Goal: Information Seeking & Learning: Learn about a topic

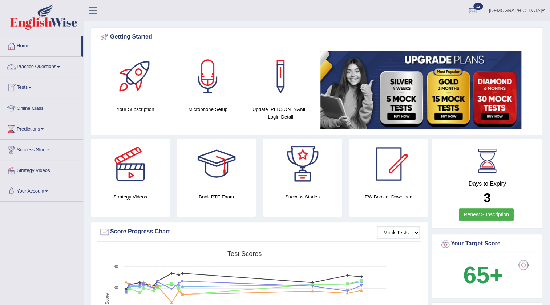
click at [54, 65] on link "Practice Questions" at bounding box center [41, 66] width 83 height 18
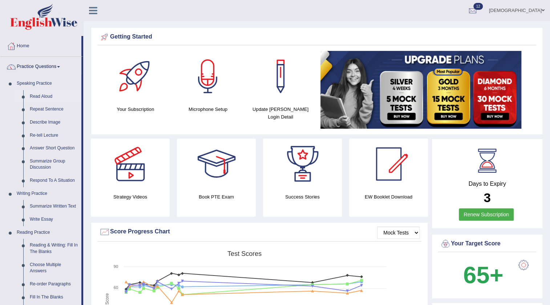
click at [42, 93] on link "Read Aloud" at bounding box center [54, 96] width 55 height 13
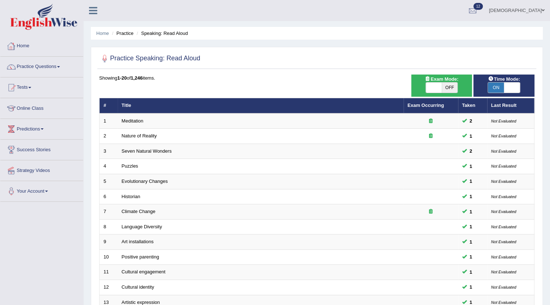
click at [24, 45] on link "Home" at bounding box center [41, 45] width 83 height 18
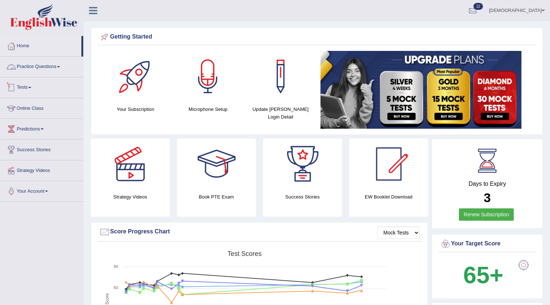
click at [27, 85] on link "Tests" at bounding box center [41, 86] width 83 height 18
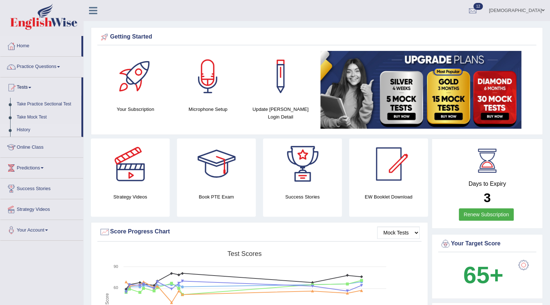
click at [24, 127] on link "History" at bounding box center [47, 130] width 68 height 13
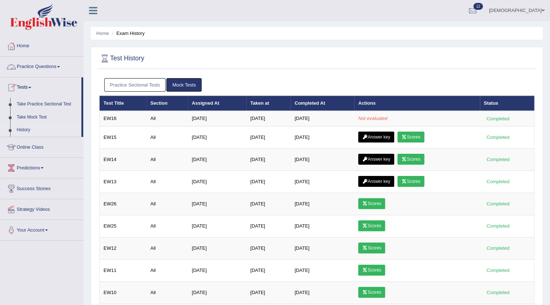
click at [34, 65] on link "Practice Questions" at bounding box center [41, 66] width 83 height 18
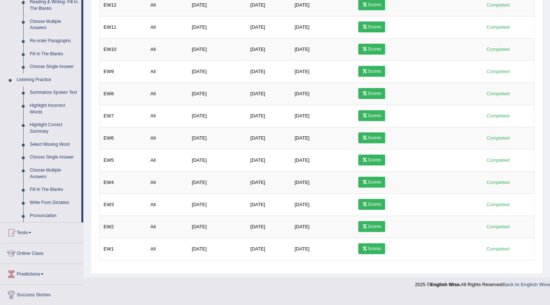
scroll to position [264, 0]
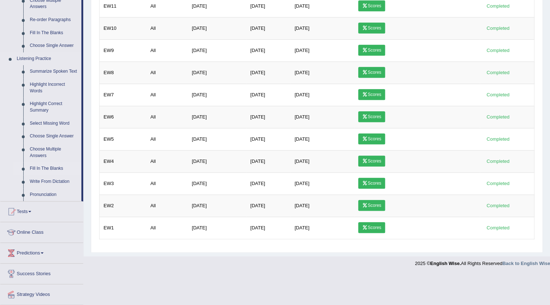
click at [54, 168] on link "Fill In The Blanks" at bounding box center [54, 168] width 55 height 13
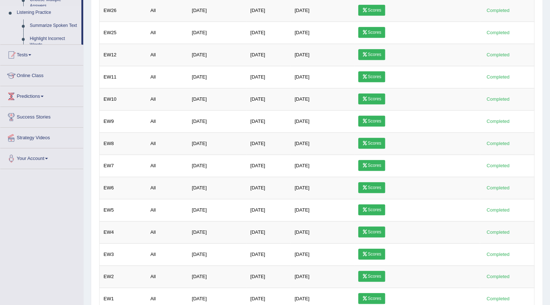
scroll to position [121, 0]
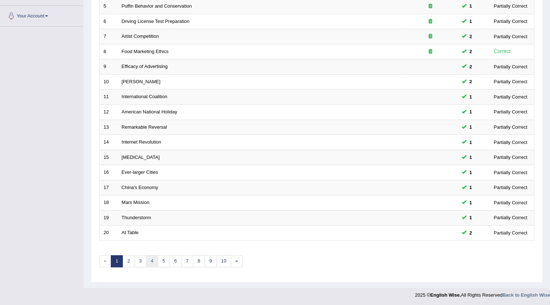
click at [149, 257] on link "4" at bounding box center [152, 261] width 12 height 12
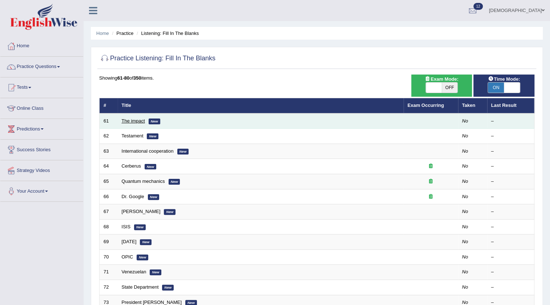
click at [137, 122] on link "The impact" at bounding box center [133, 120] width 23 height 5
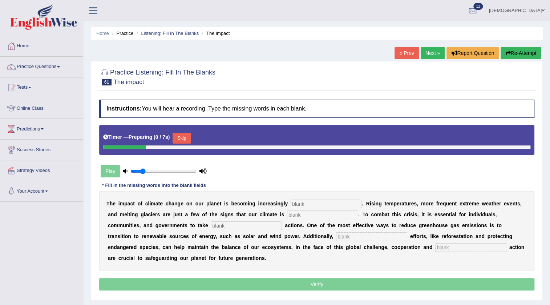
click at [326, 204] on input "text" at bounding box center [326, 203] width 71 height 9
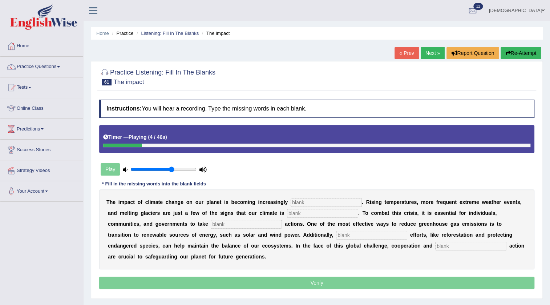
type input "0.65"
click at [170, 168] on input "range" at bounding box center [163, 169] width 66 height 6
click at [321, 201] on input "text" at bounding box center [326, 202] width 71 height 9
type input "evident"
click at [311, 210] on input "text" at bounding box center [322, 213] width 71 height 9
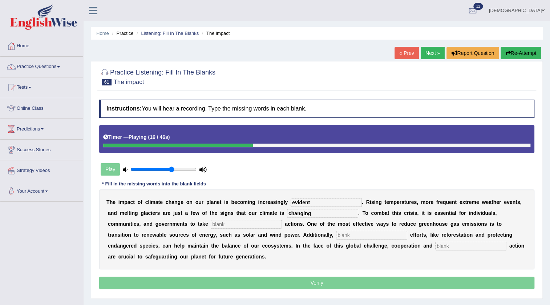
type input "changing"
click at [242, 222] on input "text" at bounding box center [246, 224] width 71 height 9
type input "proactive"
click at [350, 235] on input "text" at bounding box center [371, 235] width 71 height 9
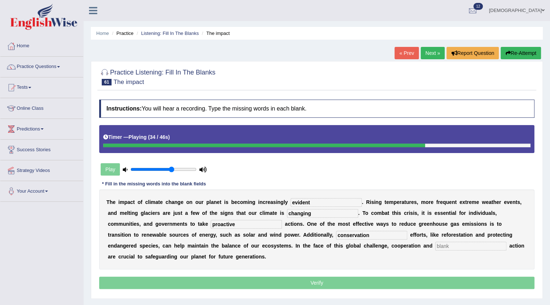
type input "conservation"
click at [463, 243] on input "text" at bounding box center [470, 246] width 71 height 9
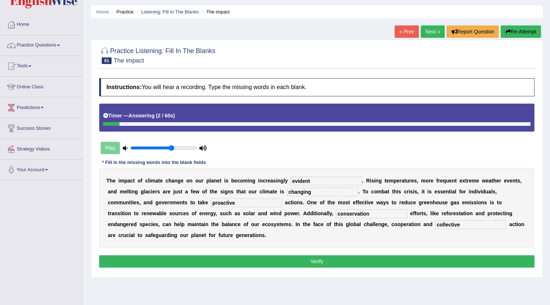
scroll to position [66, 0]
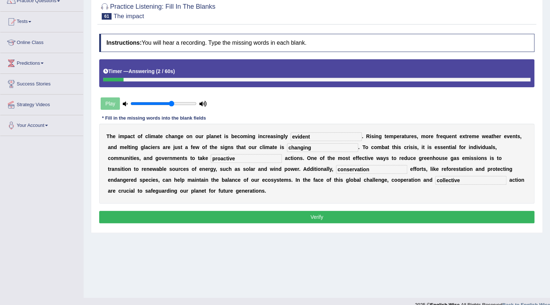
type input "collective"
click at [269, 218] on button "Verify" at bounding box center [316, 217] width 435 height 12
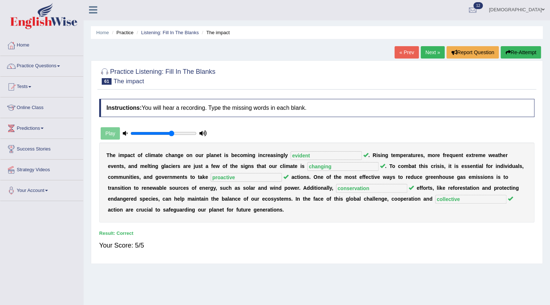
scroll to position [0, 0]
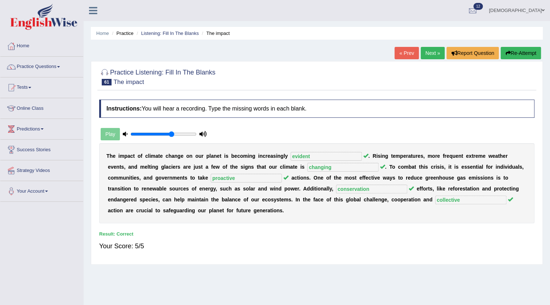
click at [434, 53] on link "Next »" at bounding box center [433, 53] width 24 height 12
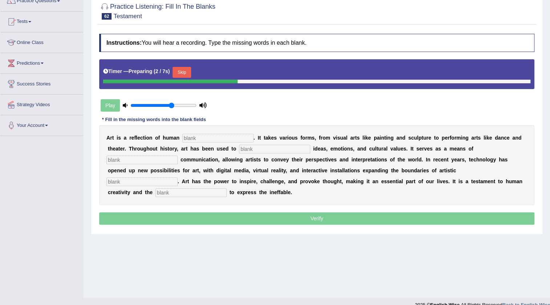
click at [247, 140] on input "text" at bounding box center [217, 138] width 71 height 9
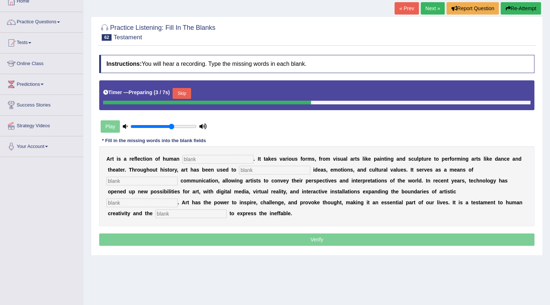
scroll to position [33, 0]
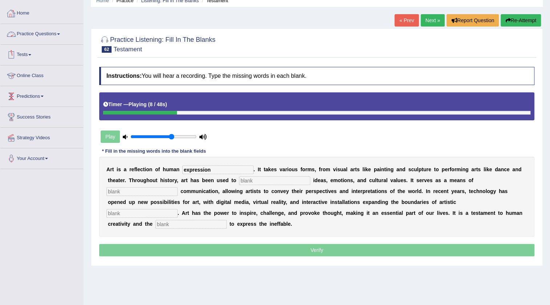
type input "expression"
click at [251, 179] on input "text" at bounding box center [274, 180] width 71 height 9
click at [285, 180] on input "text" at bounding box center [274, 180] width 71 height 9
type input "communicate"
click at [161, 193] on input "text" at bounding box center [141, 191] width 71 height 9
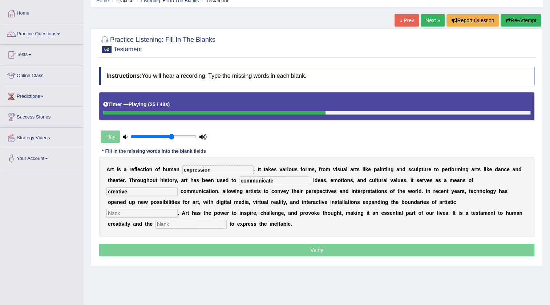
type input "creative"
click at [160, 214] on input "text" at bounding box center [141, 213] width 71 height 9
type input "exploration"
click at [179, 224] on input "text" at bounding box center [191, 224] width 71 height 9
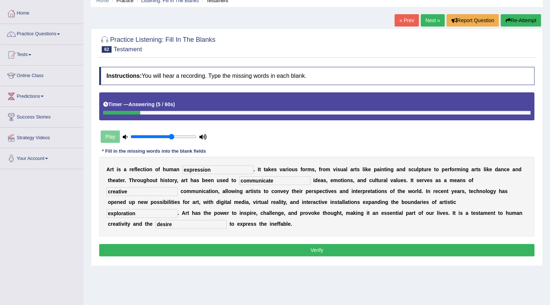
type input "desire"
click at [244, 249] on button "Verify" at bounding box center [316, 250] width 435 height 12
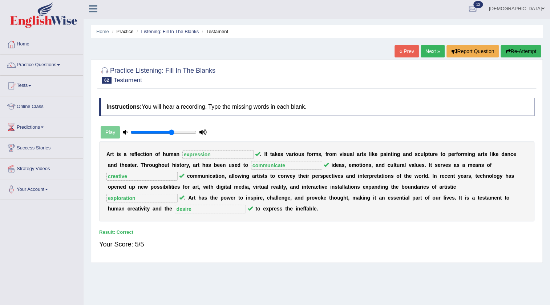
scroll to position [0, 0]
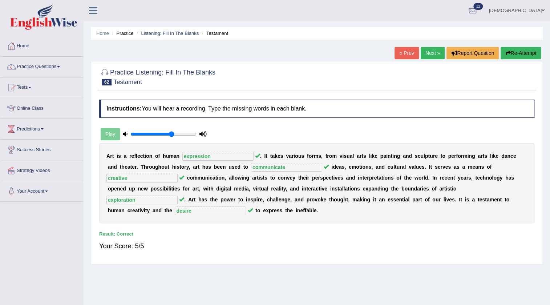
click at [427, 57] on link "Next »" at bounding box center [433, 53] width 24 height 12
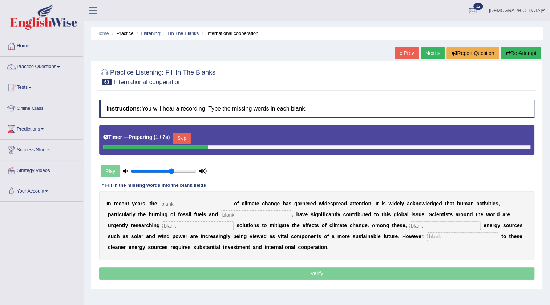
click at [219, 203] on input "text" at bounding box center [195, 203] width 71 height 9
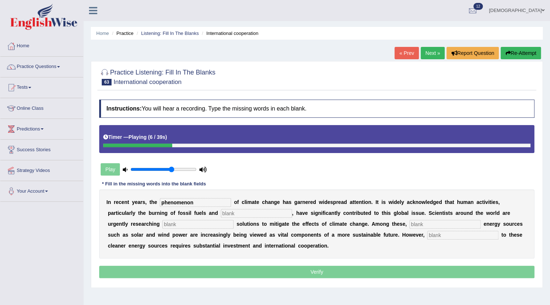
type input "phenomenon"
click at [249, 214] on input "text" at bounding box center [256, 213] width 71 height 9
type input "deforstation"
click at [218, 223] on input "text" at bounding box center [197, 224] width 71 height 9
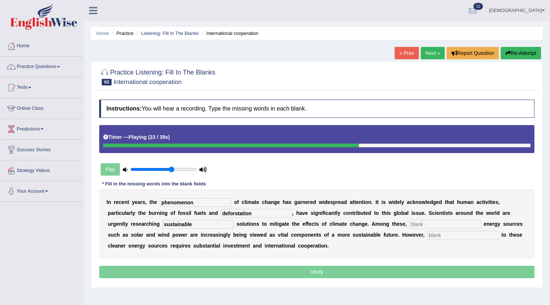
type input "sustainable"
click at [434, 225] on input "text" at bounding box center [445, 224] width 71 height 9
type input "renewable"
click at [456, 237] on input "text" at bounding box center [462, 235] width 71 height 9
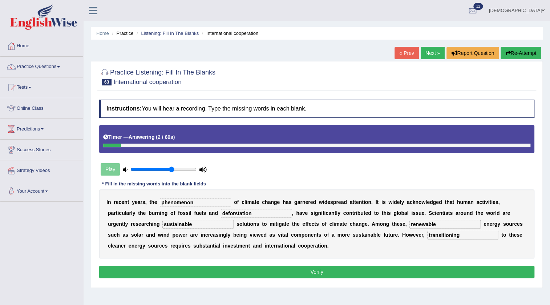
type input "transitioning"
click at [235, 216] on input "deforstation" at bounding box center [256, 213] width 71 height 9
type input "deforastation"
click at [423, 225] on input "renewable" at bounding box center [445, 224] width 71 height 9
type input "renewable"
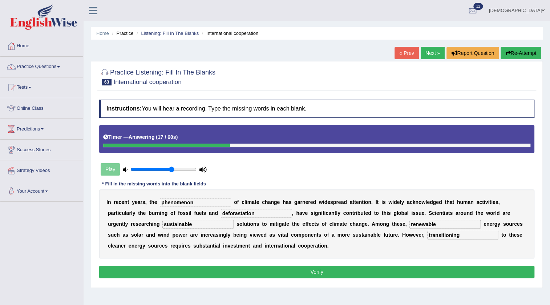
click at [444, 224] on input "renewable" at bounding box center [445, 224] width 71 height 9
click at [443, 269] on button "Verify" at bounding box center [316, 272] width 435 height 12
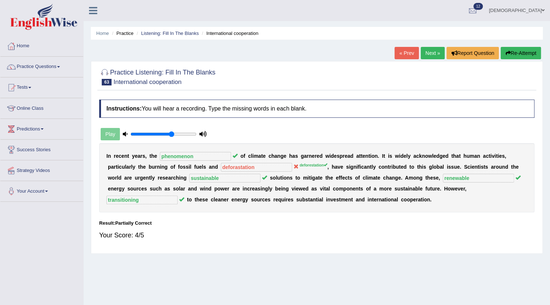
click at [426, 56] on link "Next »" at bounding box center [433, 53] width 24 height 12
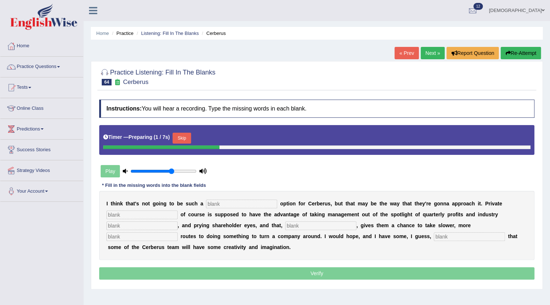
click at [257, 201] on input "text" at bounding box center [241, 203] width 71 height 9
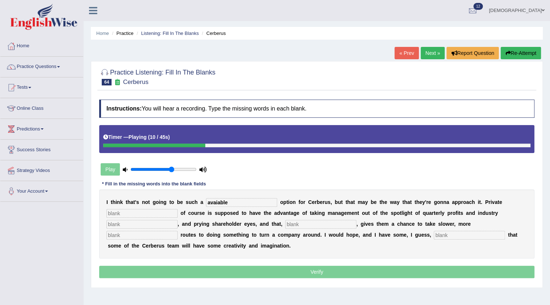
type input "avaiable"
click at [157, 207] on div "I t h i n k t h a t ' s n o t g o i n g t o b e s u c h a avaiable o p t i o n …" at bounding box center [316, 223] width 435 height 69
click at [162, 212] on input "text" at bounding box center [141, 213] width 71 height 9
type input "aquetive"
click at [162, 225] on input "text" at bounding box center [141, 224] width 71 height 9
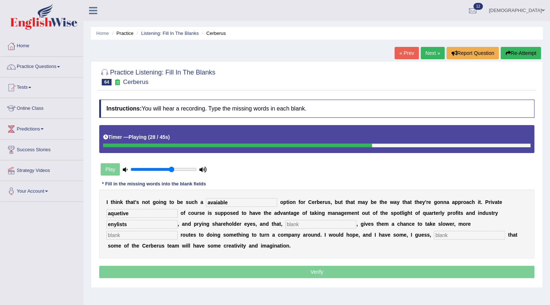
type input "enylists"
click at [306, 222] on input "text" at bounding box center [320, 224] width 71 height 9
type input "hypethticallly"
drag, startPoint x: 162, startPoint y: 231, endPoint x: 338, endPoint y: 256, distance: 177.3
click at [162, 231] on input "text" at bounding box center [141, 235] width 71 height 9
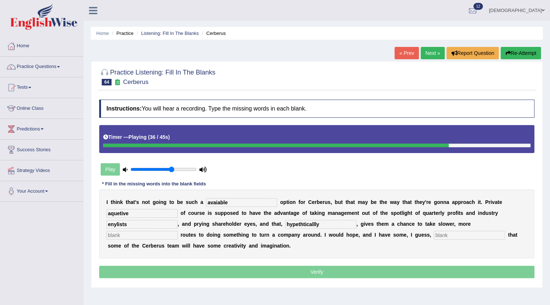
click at [463, 234] on input "text" at bounding box center [469, 235] width 71 height 9
type input "a"
type input "optomism"
click at [164, 234] on input "text" at bounding box center [141, 235] width 71 height 9
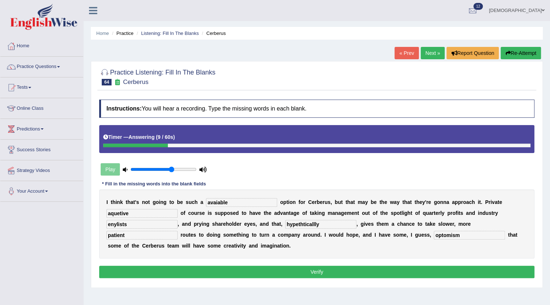
type input "patient"
click at [218, 202] on input "avaiable" at bounding box center [241, 202] width 71 height 9
type input "aviaable"
click at [132, 225] on input "enylists" at bounding box center [141, 224] width 71 height 9
type input "e"
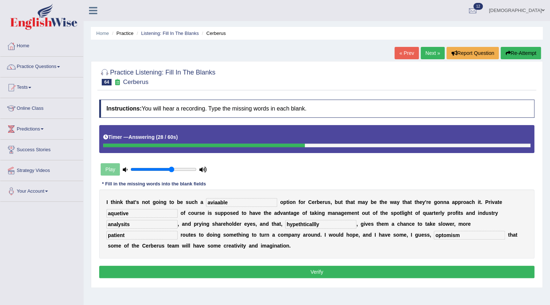
type input "analysits"
click at [305, 225] on input "hypethticallly" at bounding box center [320, 224] width 71 height 9
type input "hypethticallly"
click at [446, 238] on input "optomism" at bounding box center [469, 235] width 71 height 9
type input "optomism"
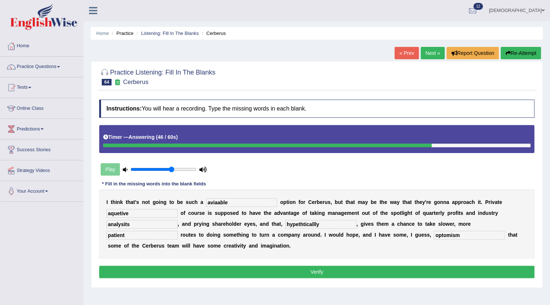
click at [111, 216] on input "aquetive" at bounding box center [141, 213] width 71 height 9
type input "aquetive"
click at [218, 202] on input "aviaable" at bounding box center [241, 202] width 71 height 9
type input "aviable"
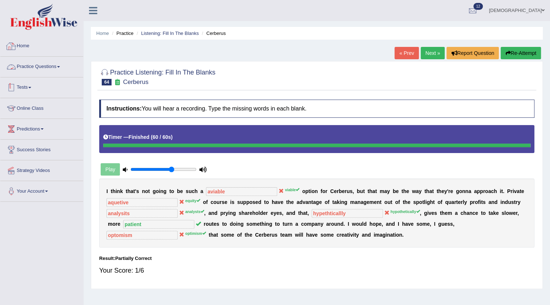
click at [21, 83] on link "Tests" at bounding box center [41, 86] width 83 height 18
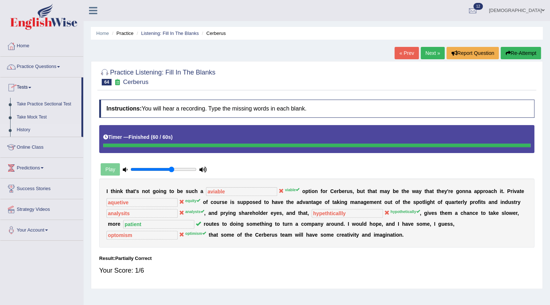
click at [24, 127] on link "History" at bounding box center [47, 130] width 68 height 13
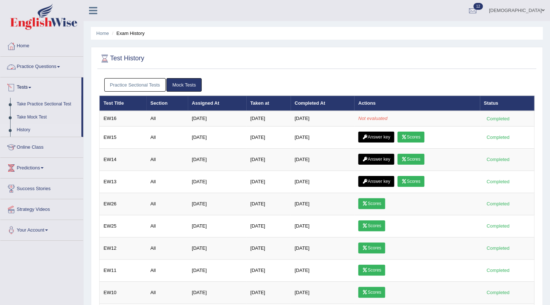
click at [44, 64] on link "Practice Questions" at bounding box center [41, 66] width 83 height 18
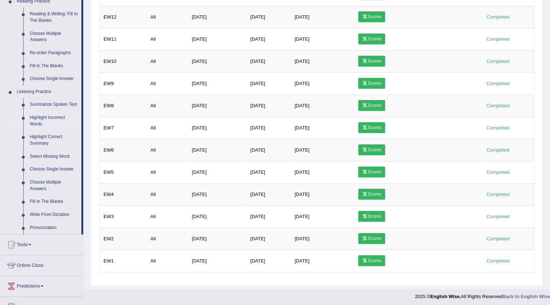
scroll to position [198, 0]
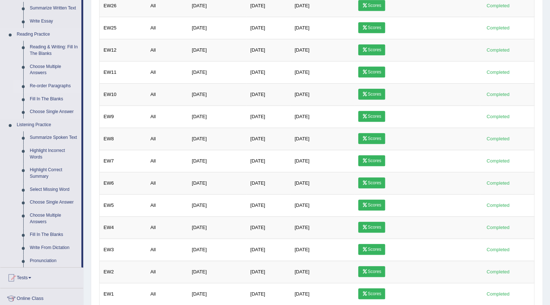
click at [64, 85] on link "Re-order Paragraphs" at bounding box center [54, 86] width 55 height 13
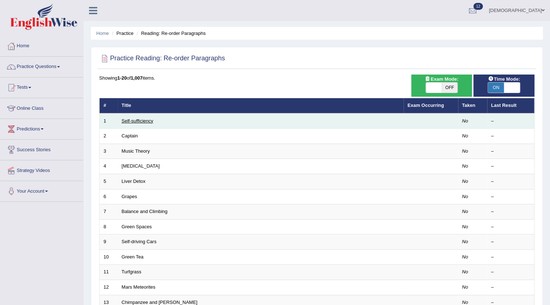
click at [141, 119] on link "Self-sufficiency" at bounding box center [138, 120] width 32 height 5
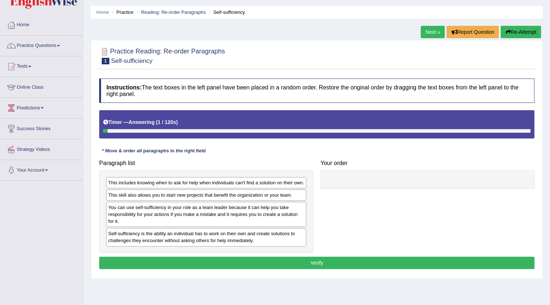
scroll to position [33, 0]
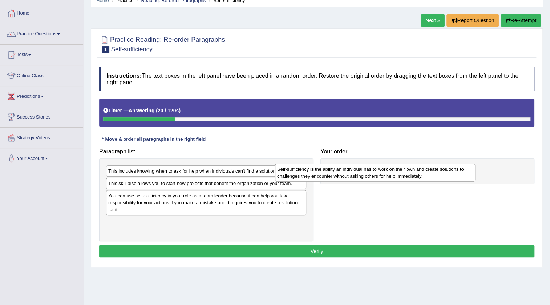
drag, startPoint x: 203, startPoint y: 225, endPoint x: 381, endPoint y: 170, distance: 186.1
click at [381, 170] on div "Self-sufficiency is the ability an individual has to work on their own and crea…" at bounding box center [375, 173] width 200 height 18
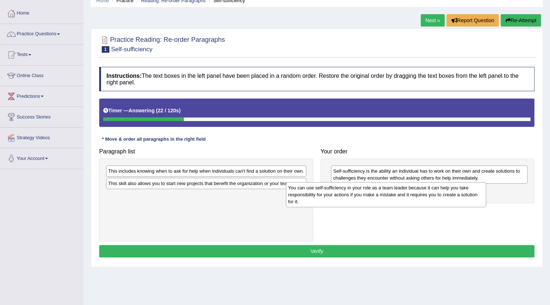
drag, startPoint x: 212, startPoint y: 204, endPoint x: 392, endPoint y: 196, distance: 180.0
click at [392, 196] on div "You can use self-sufficiency in your role as a team leader because it can help …" at bounding box center [386, 194] width 200 height 25
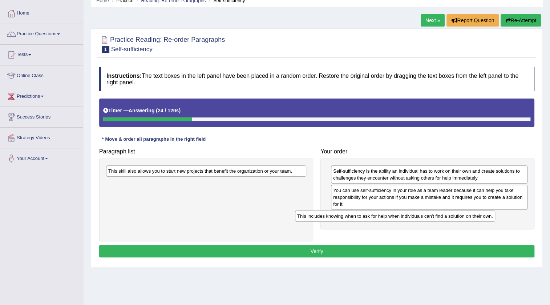
drag, startPoint x: 233, startPoint y: 169, endPoint x: 423, endPoint y: 214, distance: 194.6
click at [423, 214] on div "This includes knowing when to ask for help when individuals can't find a soluti…" at bounding box center [395, 215] width 200 height 11
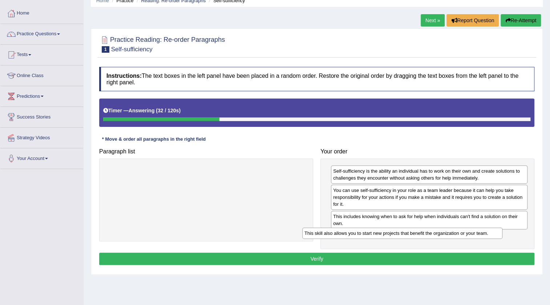
drag, startPoint x: 276, startPoint y: 169, endPoint x: 472, endPoint y: 231, distance: 205.8
click at [472, 231] on div "This skill also allows you to start new projects that benefit the organization …" at bounding box center [402, 232] width 200 height 11
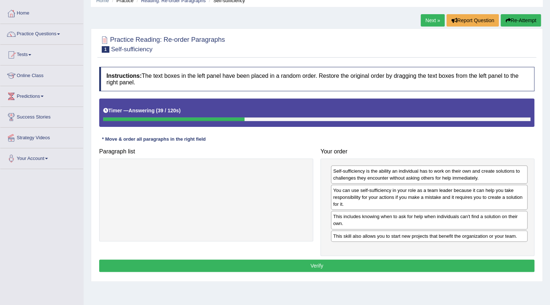
click at [390, 261] on button "Verify" at bounding box center [316, 265] width 435 height 12
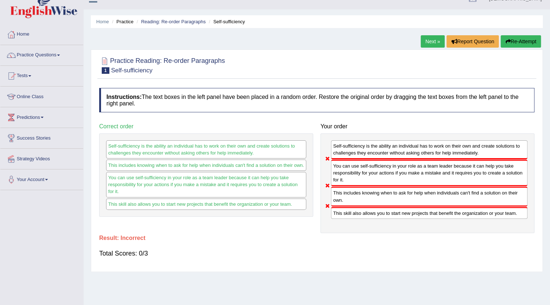
scroll to position [0, 0]
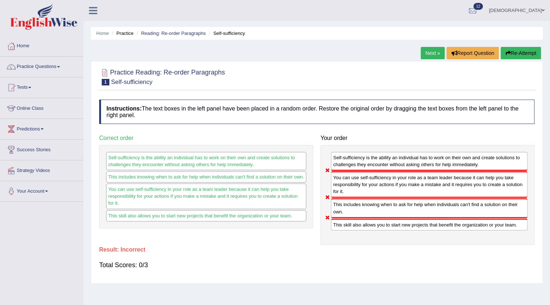
click at [425, 52] on link "Next »" at bounding box center [433, 53] width 24 height 12
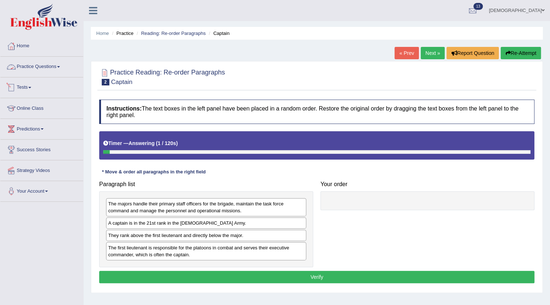
click at [31, 87] on span at bounding box center [29, 87] width 3 height 1
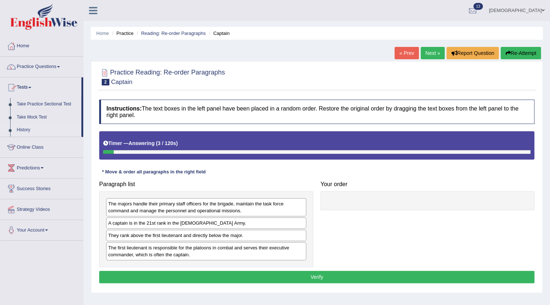
click at [25, 128] on link "History" at bounding box center [47, 130] width 68 height 13
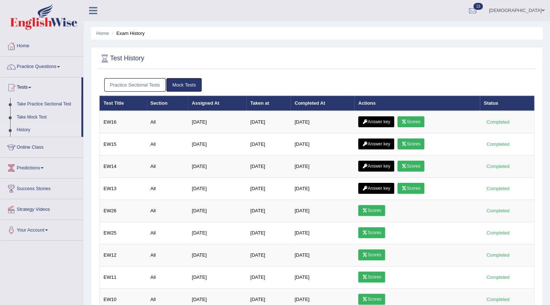
click at [412, 120] on link "Scores" at bounding box center [411, 121] width 27 height 11
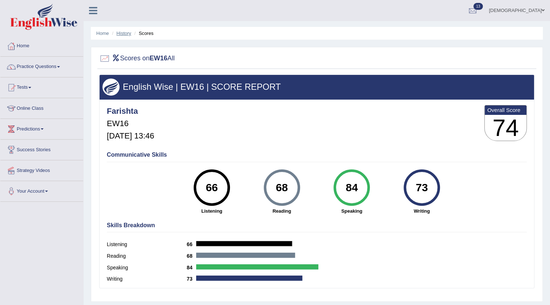
click at [121, 34] on link "History" at bounding box center [124, 33] width 15 height 5
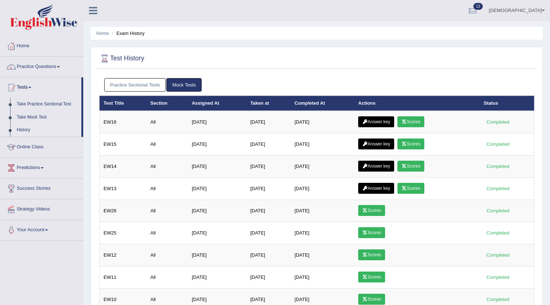
click at [375, 118] on link "Answer key" at bounding box center [376, 121] width 36 height 11
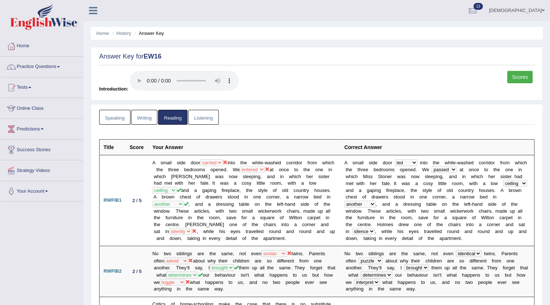
click at [203, 117] on link "Listening" at bounding box center [203, 117] width 31 height 15
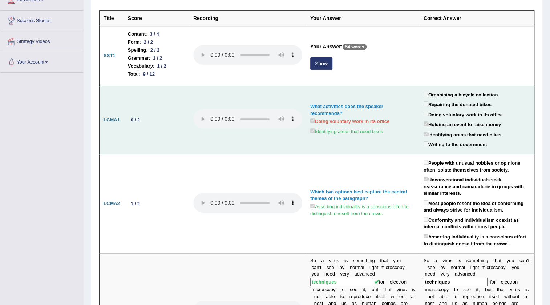
scroll to position [132, 0]
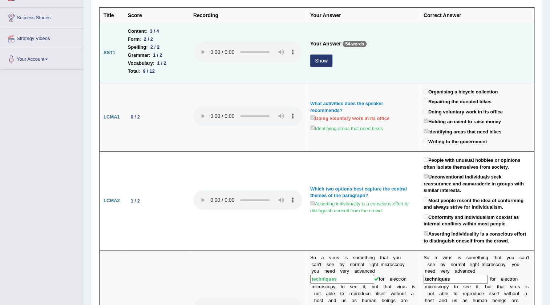
click at [315, 57] on button "Show" at bounding box center [321, 61] width 22 height 12
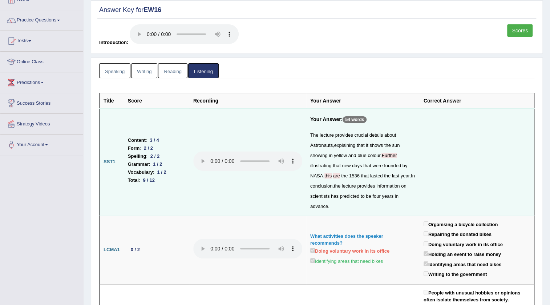
scroll to position [33, 0]
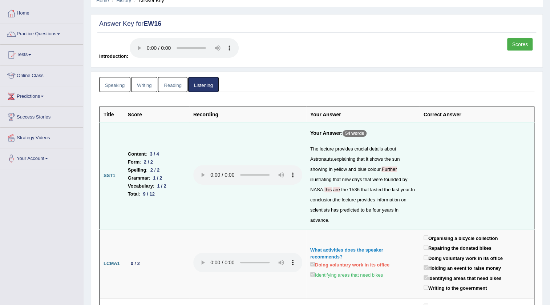
click at [136, 83] on link "Writing" at bounding box center [144, 84] width 26 height 15
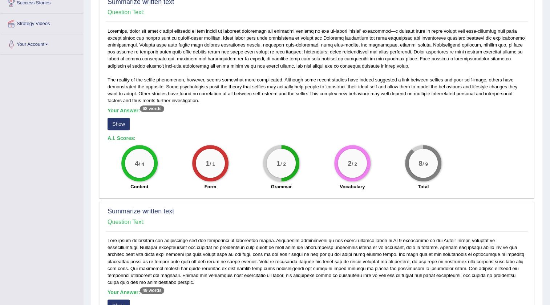
scroll to position [165, 0]
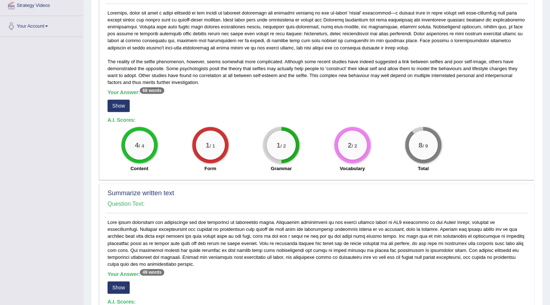
click at [116, 105] on button "Show" at bounding box center [119, 106] width 22 height 12
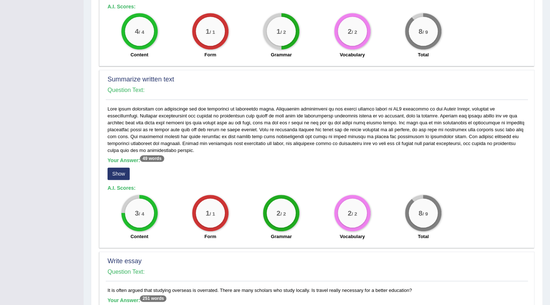
scroll to position [297, 0]
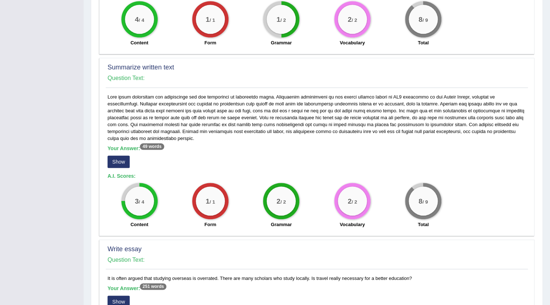
click at [121, 160] on button "Show" at bounding box center [119, 162] width 22 height 12
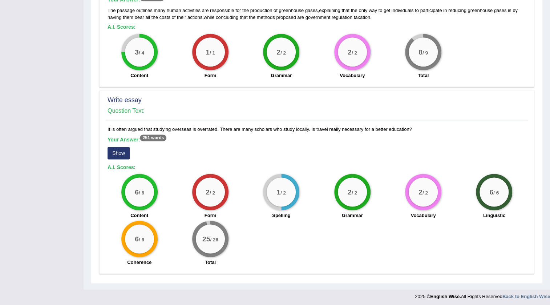
scroll to position [448, 0]
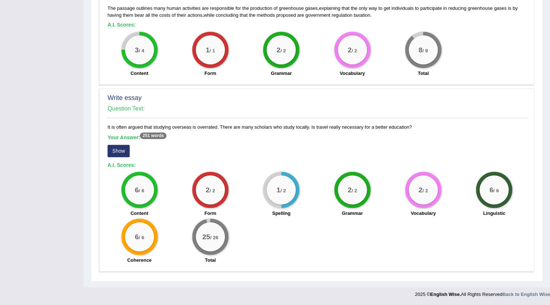
click at [119, 148] on button "Show" at bounding box center [119, 151] width 22 height 12
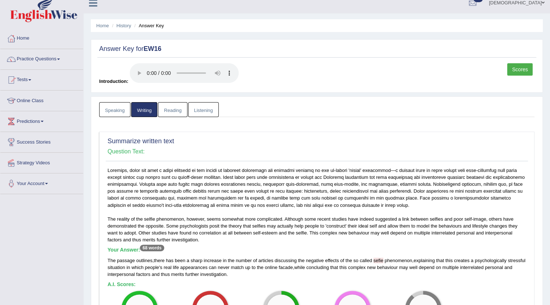
scroll to position [0, 0]
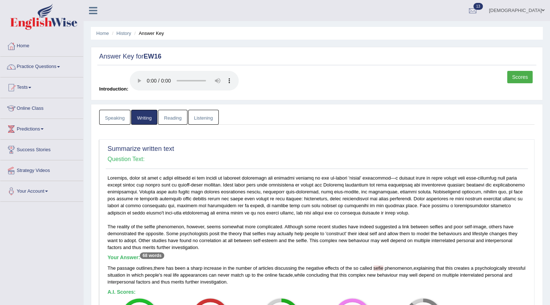
click at [111, 120] on link "Speaking" at bounding box center [114, 117] width 31 height 15
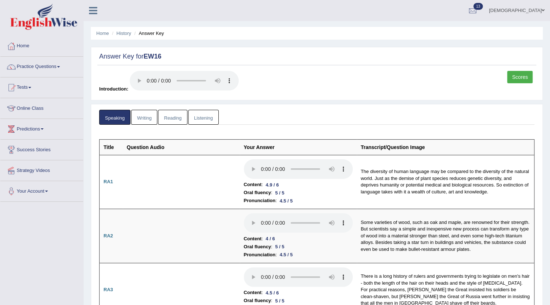
click at [517, 78] on link "Scores" at bounding box center [519, 77] width 25 height 12
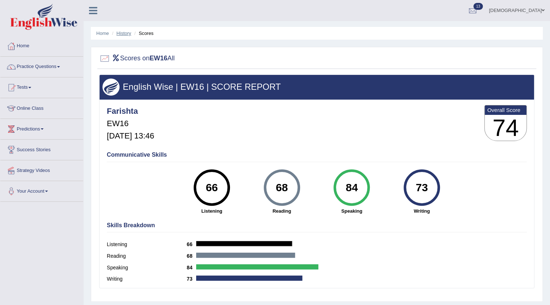
click at [123, 31] on link "History" at bounding box center [124, 33] width 15 height 5
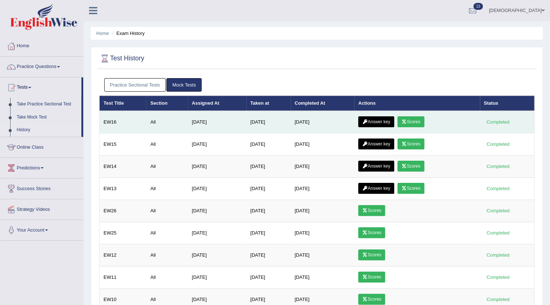
click at [371, 124] on link "Answer key" at bounding box center [376, 121] width 36 height 11
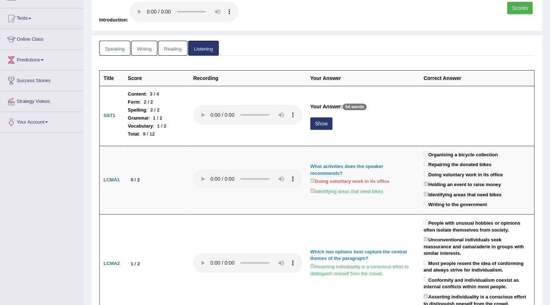
scroll to position [33, 0]
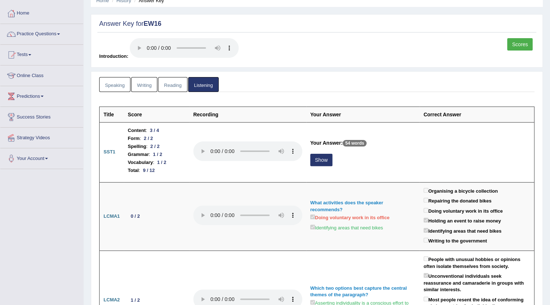
click at [520, 43] on link "Scores" at bounding box center [519, 44] width 25 height 12
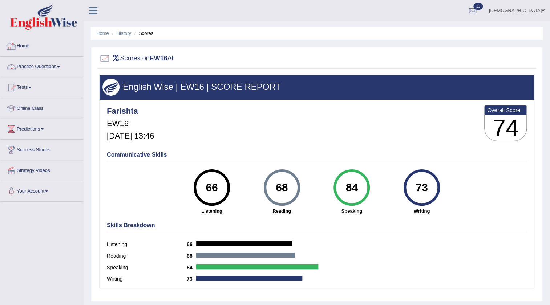
click at [44, 67] on link "Practice Questions" at bounding box center [41, 66] width 83 height 18
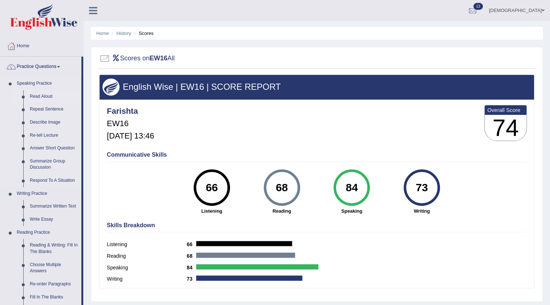
click at [36, 97] on link "Read Aloud" at bounding box center [54, 96] width 55 height 13
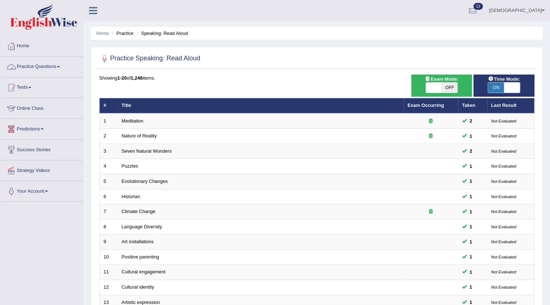
click at [55, 68] on link "Practice Questions" at bounding box center [41, 66] width 83 height 18
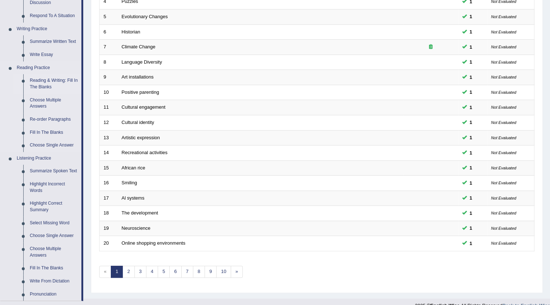
scroll to position [165, 0]
click at [48, 170] on link "Summarize Spoken Text" at bounding box center [54, 170] width 55 height 13
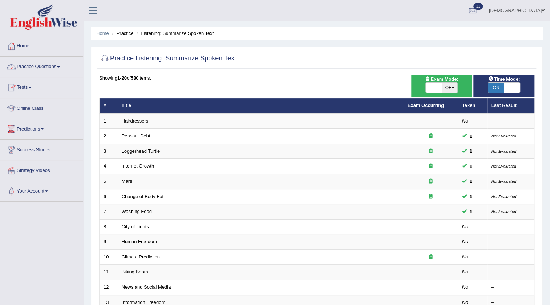
click at [32, 65] on link "Practice Questions" at bounding box center [41, 66] width 83 height 18
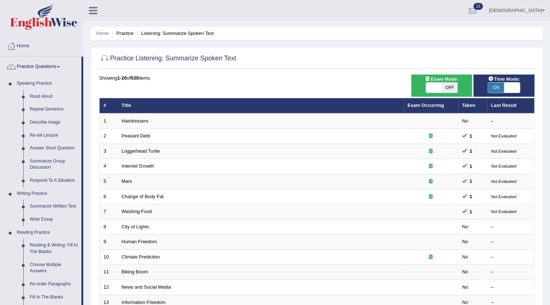
click at [32, 65] on link "Practice Questions" at bounding box center [40, 66] width 81 height 18
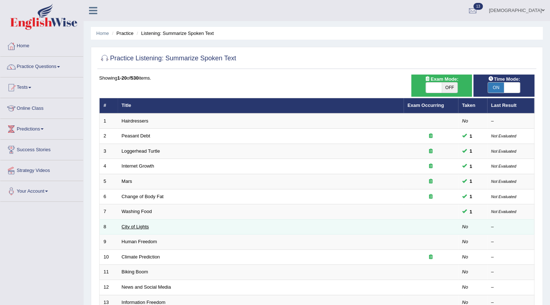
click at [138, 226] on link "City of Lights" at bounding box center [135, 226] width 27 height 5
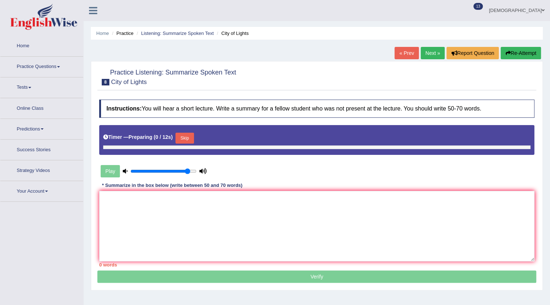
type input "0.65"
click at [186, 137] on button "Skip" at bounding box center [185, 138] width 18 height 11
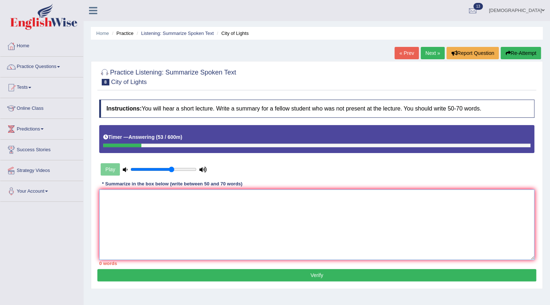
click at [218, 207] on textarea at bounding box center [316, 224] width 435 height 70
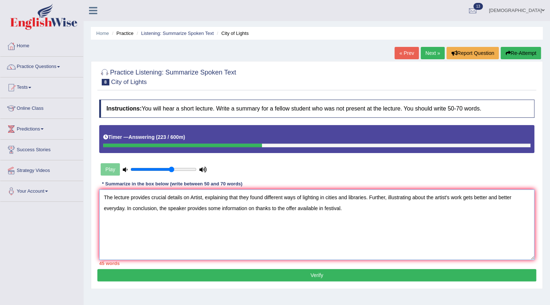
click at [124, 206] on textarea "The lecture provides crucial details on Artist, explaining that they found diff…" at bounding box center [316, 224] width 435 height 70
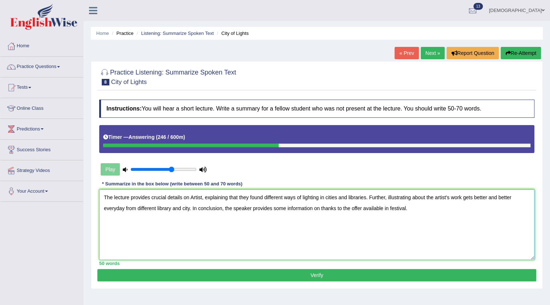
type textarea "The lecture provides crucial details on Artist, explaining that they found diff…"
click at [277, 273] on button "Verify" at bounding box center [316, 275] width 439 height 12
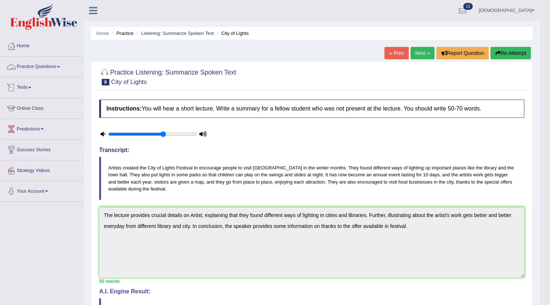
click at [27, 66] on link "Practice Questions" at bounding box center [41, 66] width 83 height 18
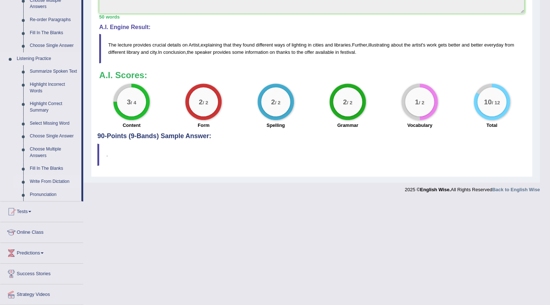
scroll to position [285, 0]
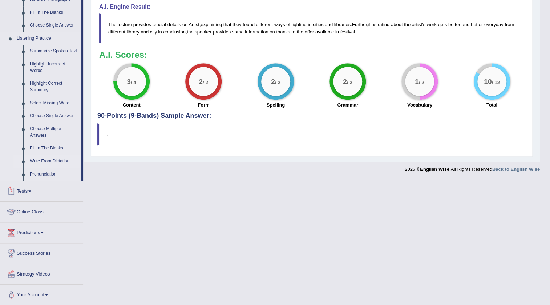
click at [43, 156] on link "Write From Dictation" at bounding box center [54, 161] width 55 height 13
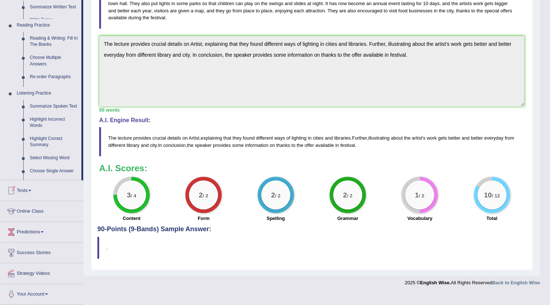
scroll to position [160, 0]
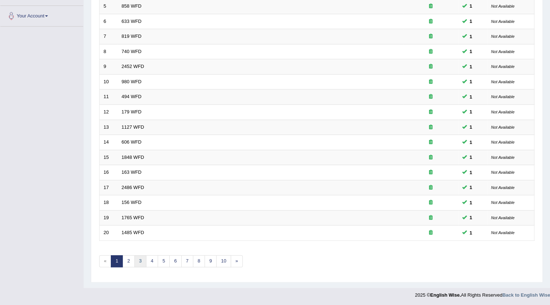
click at [140, 255] on link "3" at bounding box center [140, 261] width 12 height 12
click at [150, 258] on link "4" at bounding box center [152, 261] width 12 height 12
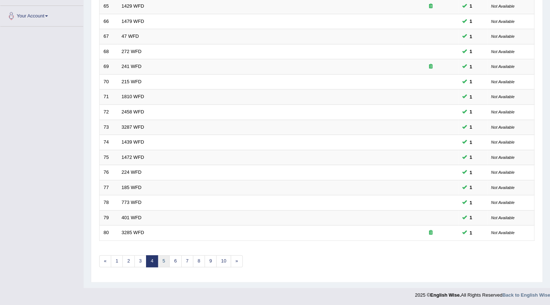
click at [163, 260] on link "5" at bounding box center [164, 261] width 12 height 12
click at [174, 257] on link "6" at bounding box center [175, 261] width 12 height 12
click at [185, 259] on link "7" at bounding box center [187, 261] width 12 height 12
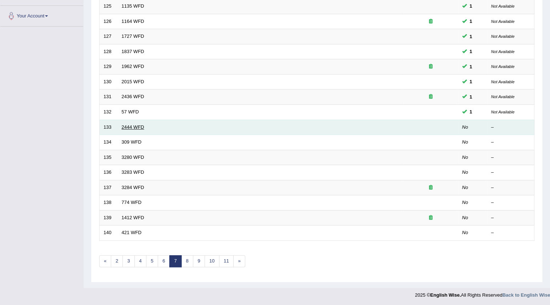
click at [131, 125] on link "2444 WFD" at bounding box center [133, 126] width 23 height 5
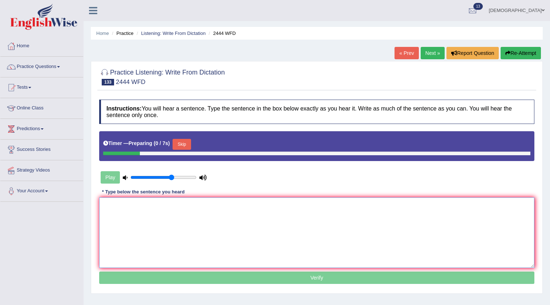
click at [196, 210] on textarea at bounding box center [316, 232] width 435 height 70
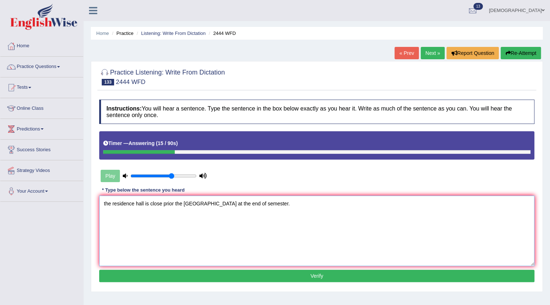
click at [105, 205] on textarea "the residence hall is close prior the [GEOGRAPHIC_DATA] at the end of semester." at bounding box center [316, 230] width 435 height 70
click at [190, 206] on textarea "The residence hall is close prior the bulding hall at the end of semester." at bounding box center [316, 230] width 435 height 70
click at [268, 207] on textarea "The residence hall is close prior the building hall at the end of semester." at bounding box center [316, 230] width 435 height 70
type textarea "The residence hall is close prior the building hall at the end of semester."
click at [277, 270] on button "Verify" at bounding box center [316, 276] width 435 height 12
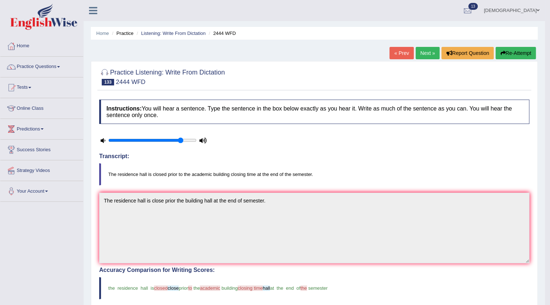
type input "0.85"
click at [179, 141] on input "range" at bounding box center [152, 140] width 88 height 6
click at [425, 53] on link "Next »" at bounding box center [428, 53] width 24 height 12
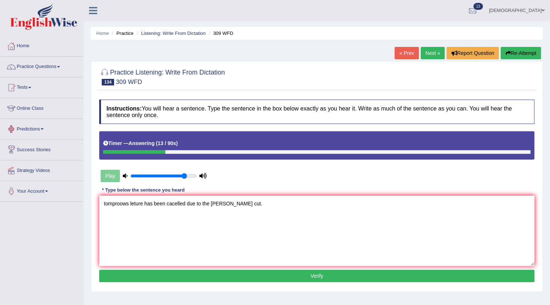
click at [128, 207] on textarea "tomproows leture has been cacelled due to the poer cut." at bounding box center [316, 230] width 435 height 70
type textarea "Tomorrow's lecture has been cancelled due to the power cut."
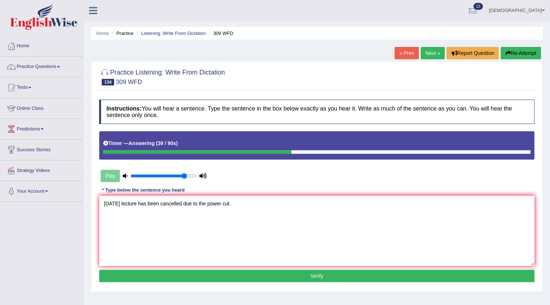
click at [145, 273] on button "Verify" at bounding box center [316, 276] width 435 height 12
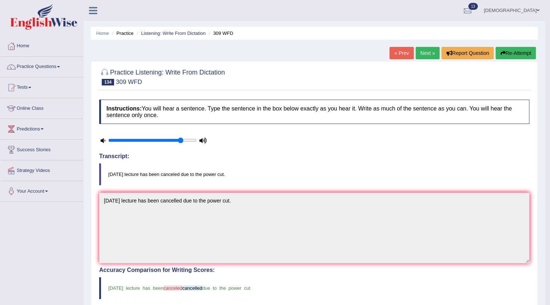
click at [425, 52] on link "Next »" at bounding box center [428, 53] width 24 height 12
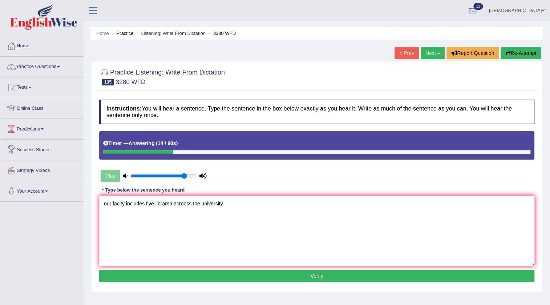
click at [105, 203] on textarea "our faclty includes five librarea acrooss the university." at bounding box center [316, 230] width 435 height 70
click at [119, 203] on textarea "Our faclty includes five librarea acrooss the university." at bounding box center [316, 230] width 435 height 70
click at [177, 207] on textarea "Our faculty includes five librarea acrooss the university." at bounding box center [316, 230] width 435 height 70
click at [234, 202] on textarea "Our faculty includes five libraries across the university." at bounding box center [316, 230] width 435 height 70
type textarea "Our faculty includes five libraries across the university."
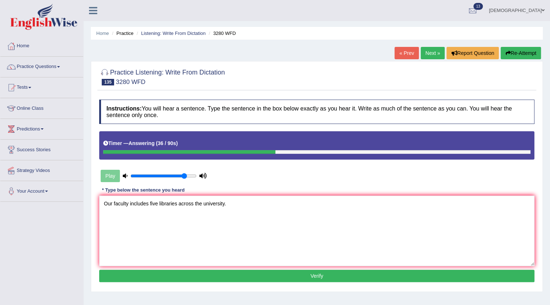
click at [260, 274] on button "Verify" at bounding box center [316, 276] width 435 height 12
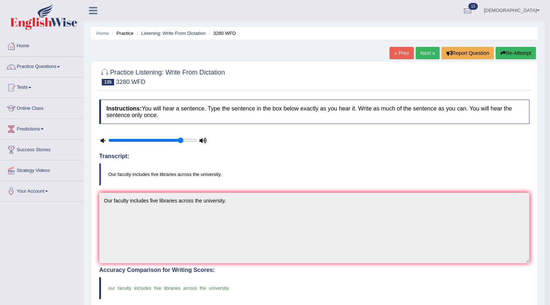
click at [422, 49] on link "Next »" at bounding box center [428, 53] width 24 height 12
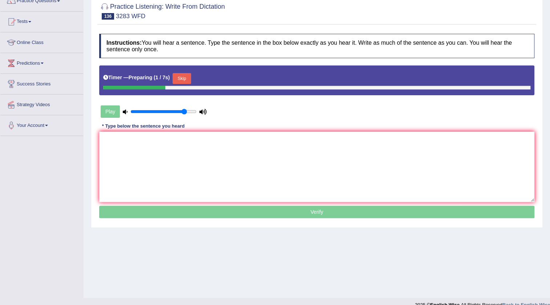
scroll to position [66, 0]
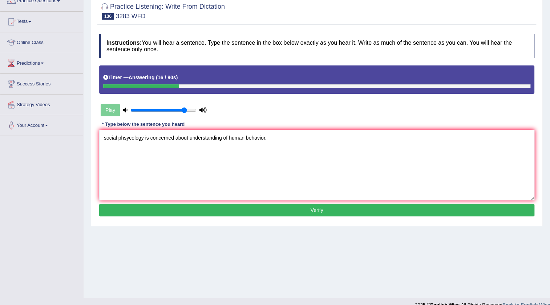
click at [107, 138] on textarea "social phsycology is concerned about understanding of human behavior." at bounding box center [316, 165] width 435 height 70
type textarea "Social phsycology is concerned about understanding of human behavior."
click at [265, 208] on button "Verify" at bounding box center [316, 210] width 435 height 12
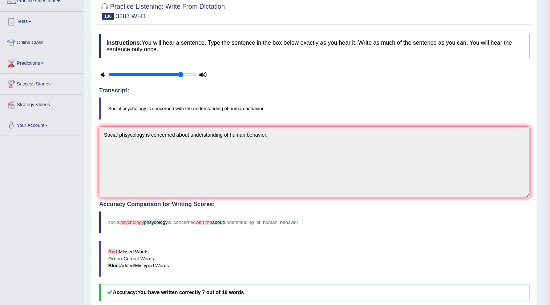
scroll to position [0, 0]
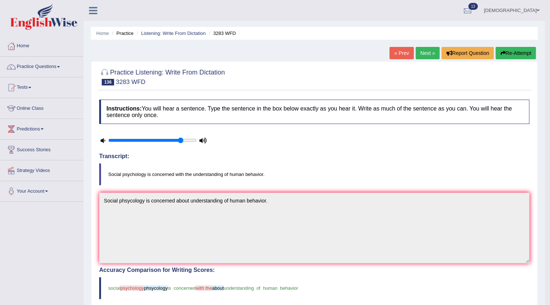
click at [431, 54] on link "Next »" at bounding box center [428, 53] width 24 height 12
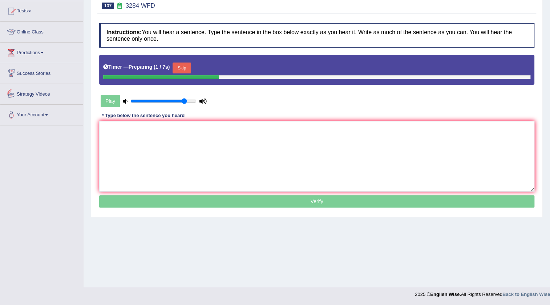
click at [185, 148] on textarea at bounding box center [316, 156] width 435 height 70
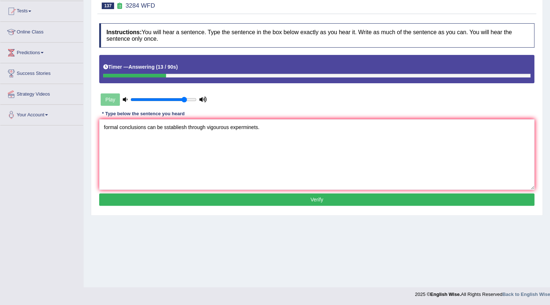
click at [106, 130] on textarea "formal conclusions can be sstabliesh through vigourous experminets." at bounding box center [316, 154] width 435 height 70
click at [168, 129] on textarea "Formal conclusions can be sstabliesh through vigourous experminets." at bounding box center [316, 154] width 435 height 70
click at [187, 129] on textarea "Formal conclusions can be establiesh through vigourous experminets." at bounding box center [316, 154] width 435 height 70
click at [211, 130] on textarea "Formal conclusions can be established through vigourous experminets." at bounding box center [316, 154] width 435 height 70
click at [273, 130] on textarea "Formal conclusions can be established through vigourous experminets." at bounding box center [316, 154] width 435 height 70
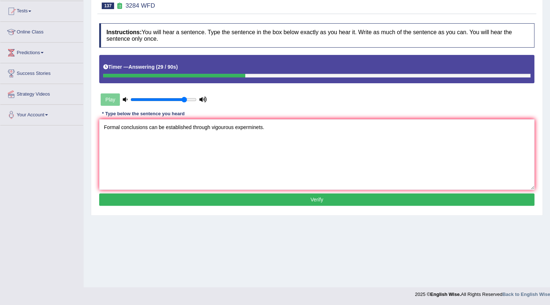
type textarea "Formal conclusions can be established through vigourous experminets."
click at [191, 199] on button "Verify" at bounding box center [316, 199] width 435 height 12
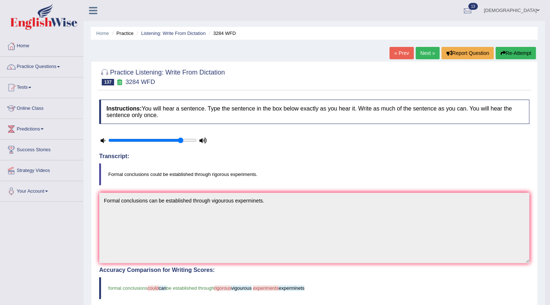
click at [424, 48] on link "Next »" at bounding box center [428, 53] width 24 height 12
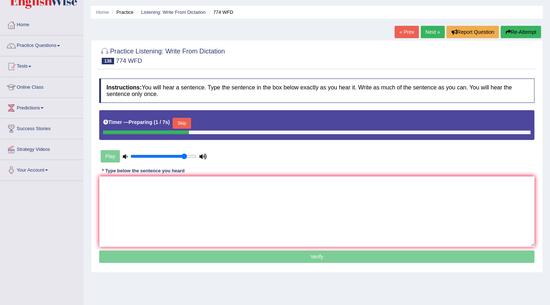
scroll to position [33, 0]
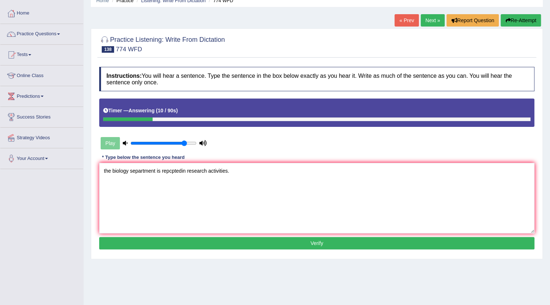
click at [104, 173] on textarea "the biology separtment is repcptedin research activities." at bounding box center [316, 198] width 435 height 70
click at [132, 172] on textarea "The biology separtment is repcptedin research activities." at bounding box center [316, 198] width 435 height 70
click at [134, 173] on textarea "The biology separtment is repcptedin research activities." at bounding box center [316, 198] width 435 height 70
click at [185, 174] on textarea "The biology department is repcptedin research activities." at bounding box center [316, 198] width 435 height 70
click at [187, 174] on textarea "The biology department is repcptedin research activities." at bounding box center [316, 198] width 435 height 70
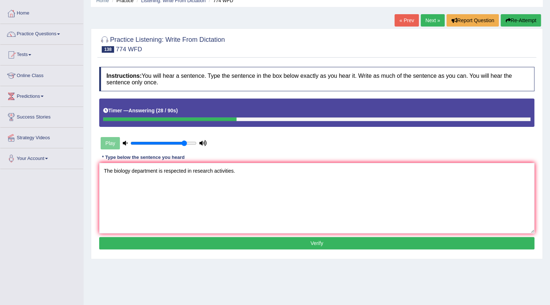
click at [249, 177] on textarea "The biology department is respected in research activities." at bounding box center [316, 198] width 435 height 70
type textarea "The biology department is respected in research activities."
click at [187, 240] on button "Verify" at bounding box center [316, 243] width 435 height 12
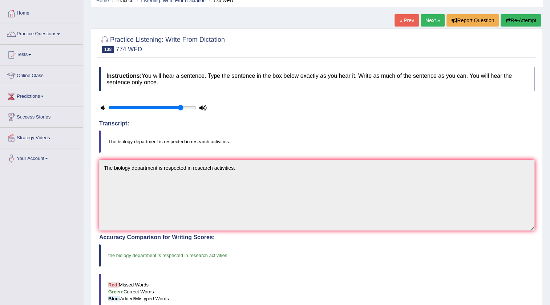
scroll to position [0, 0]
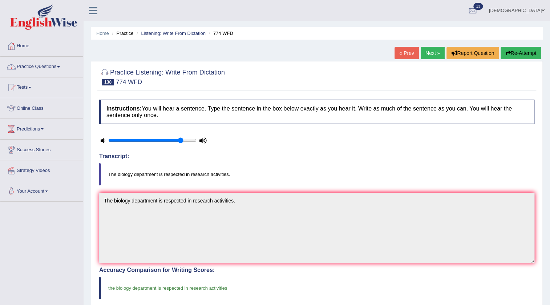
click at [50, 65] on link "Practice Questions" at bounding box center [41, 66] width 83 height 18
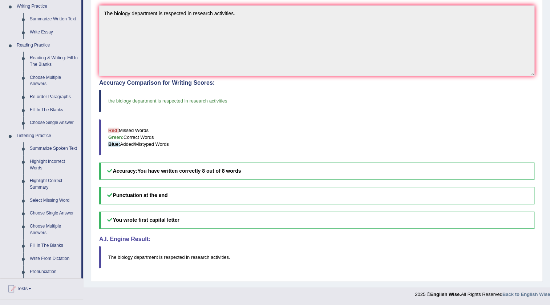
scroll to position [198, 0]
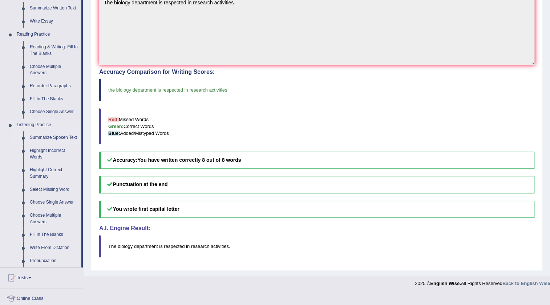
click at [48, 136] on link "Summarize Spoken Text" at bounding box center [54, 137] width 55 height 13
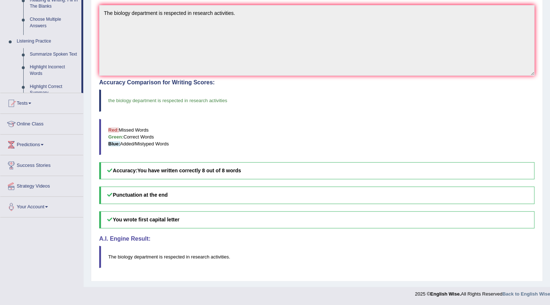
scroll to position [78, 0]
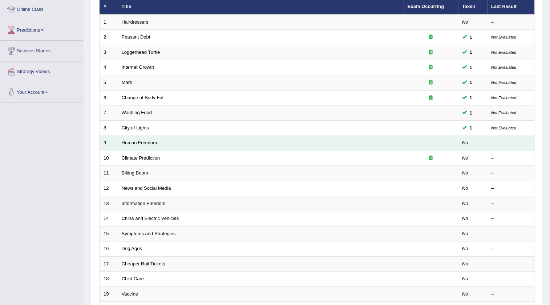
click at [149, 142] on link "Human Freedom" at bounding box center [140, 142] width 36 height 5
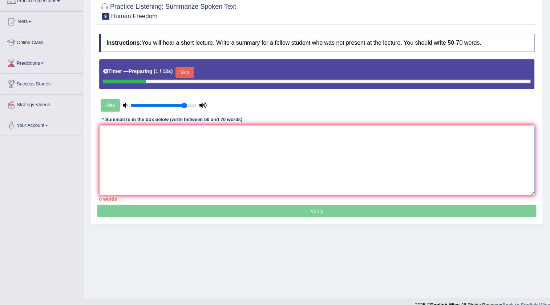
click at [371, 152] on textarea at bounding box center [316, 160] width 435 height 70
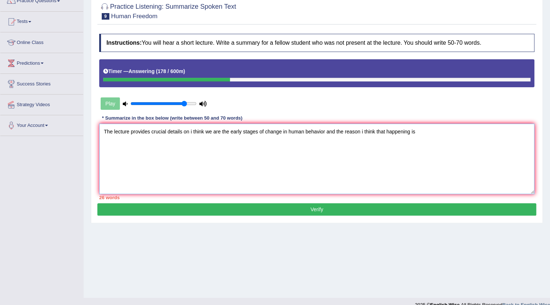
click at [324, 133] on textarea "The lecture provides crucial details on i think we are the early stages of chan…" at bounding box center [316, 159] width 435 height 70
click at [459, 133] on textarea "The lecture provides crucial details on i think we are the early stages of chan…" at bounding box center [316, 159] width 435 height 70
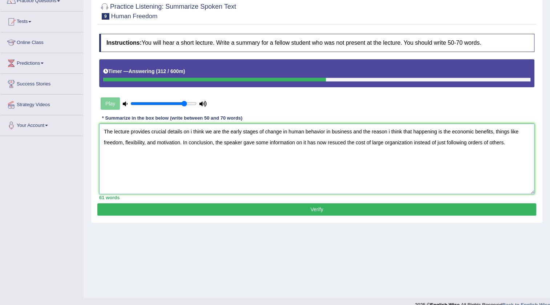
type textarea "The lecture provides crucial details on i think we are the early stages of chan…"
click at [324, 207] on button "Verify" at bounding box center [316, 209] width 439 height 12
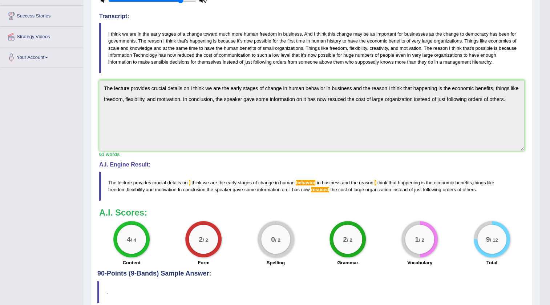
scroll to position [35, 0]
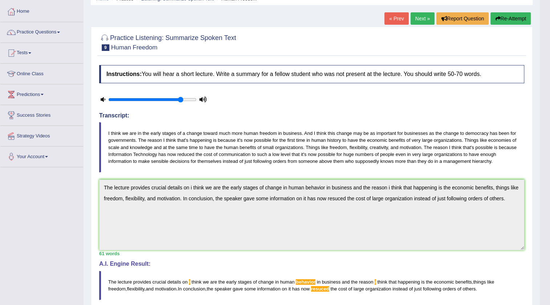
click at [512, 21] on button "Re-Attempt" at bounding box center [511, 18] width 40 height 12
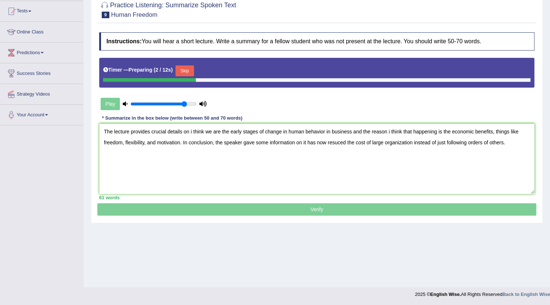
type textarea "The lecture provides crucial details on i think we are the early stages of chan…"
click at [185, 70] on button "Skip" at bounding box center [185, 70] width 18 height 11
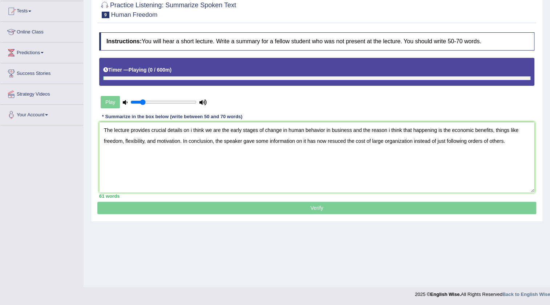
type input "0.2"
click at [144, 101] on input "range" at bounding box center [163, 102] width 66 height 6
click at [191, 131] on textarea "The lecture provides crucial details on i think we are the early stages of chan…" at bounding box center [316, 157] width 435 height 70
click at [390, 129] on textarea "The lecture provides crucial details on I think we are the early stages of chan…" at bounding box center [316, 157] width 435 height 70
click at [335, 141] on textarea "The lecture provides crucial details on I think we are the early stages of chan…" at bounding box center [316, 157] width 435 height 70
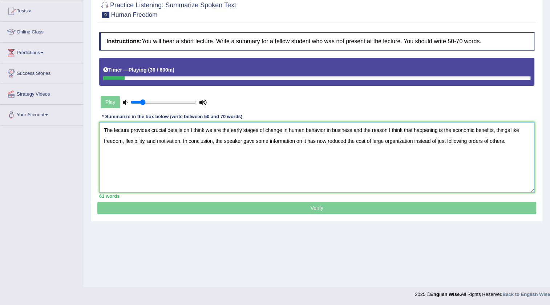
click at [508, 148] on textarea "The lecture provides crucial details on I think we are the early stages of chan…" at bounding box center [316, 157] width 435 height 70
click at [323, 130] on textarea "The lecture provides crucial details on I think we are the early stages of chan…" at bounding box center [316, 157] width 435 height 70
click at [325, 131] on textarea "The lecture provides crucial details on I think we are the early stages of chan…" at bounding box center [316, 157] width 435 height 70
click at [510, 146] on textarea "The lecture provides crucial details on I think we are the early stages of chan…" at bounding box center [316, 157] width 435 height 70
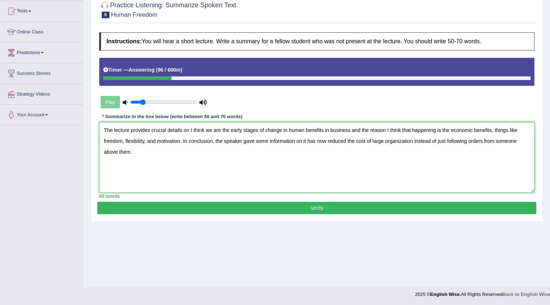
type textarea "The lecture provides crucial details on I think we are the early stages of chan…"
click at [327, 203] on button "Verify" at bounding box center [316, 208] width 439 height 12
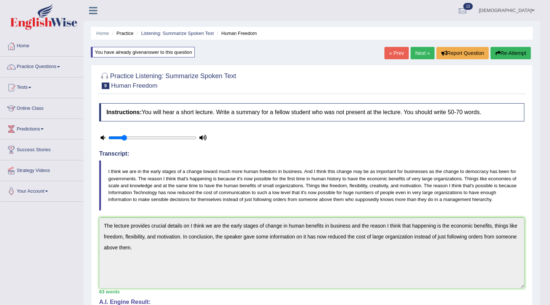
click at [416, 52] on link "Next »" at bounding box center [423, 53] width 24 height 12
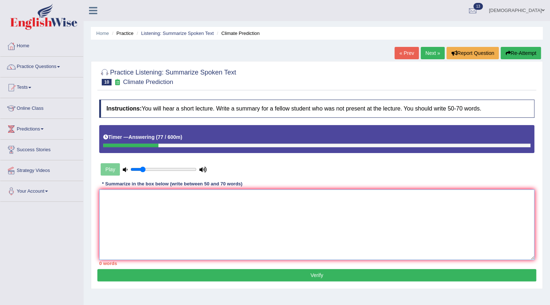
click at [311, 211] on textarea at bounding box center [316, 224] width 435 height 70
type textarea "t"
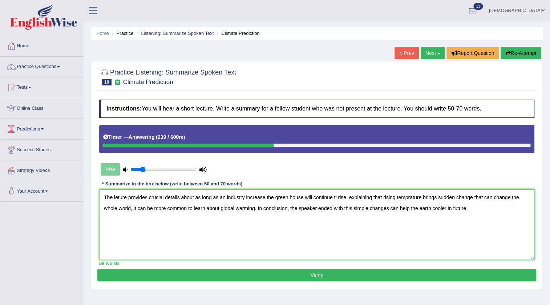
click at [119, 198] on textarea "The leture provides crucial details about as long as an industry increase the g…" at bounding box center [316, 224] width 435 height 70
click at [117, 198] on textarea "The leture provides crucial details about as long as an industry increase the g…" at bounding box center [316, 224] width 435 height 70
type textarea "The lecture provides crucial details about as long as an industry increase the …"
click at [216, 272] on button "Verify" at bounding box center [316, 275] width 439 height 12
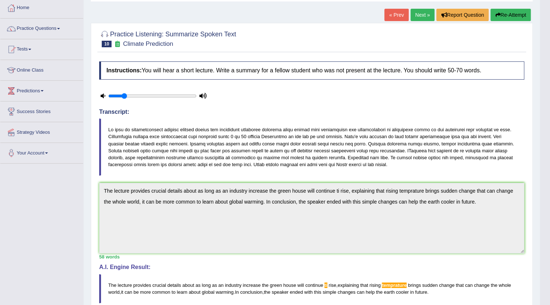
scroll to position [33, 0]
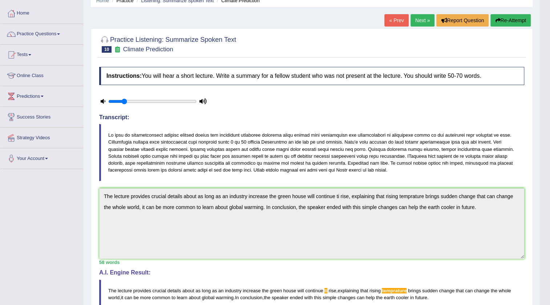
click at [98, 190] on div "Instructions: You will hear a short lecture. Write a summary for a fellow stude…" at bounding box center [311, 220] width 429 height 315
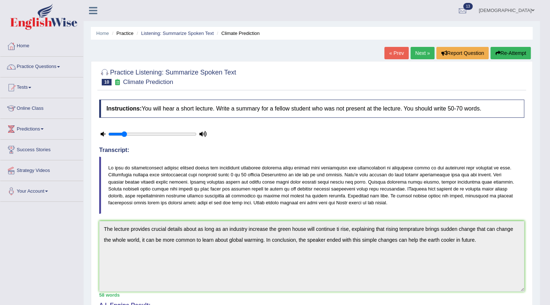
click at [516, 53] on button "Re-Attempt" at bounding box center [511, 53] width 40 height 12
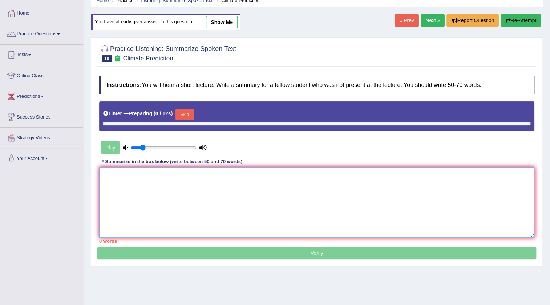
click at [189, 203] on textarea at bounding box center [316, 202] width 435 height 70
paste textarea "The lecture provides crucial details about as long as an industry increase the …"
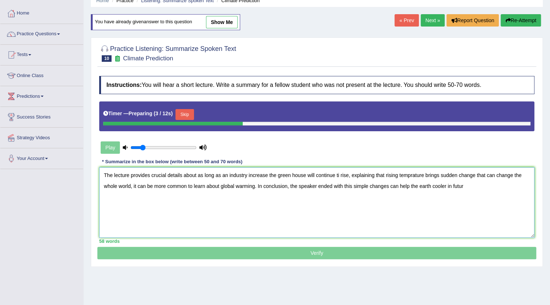
type textarea "The lecture provides crucial details about as long as an industry increase the …"
click at [191, 115] on button "Skip" at bounding box center [185, 114] width 18 height 11
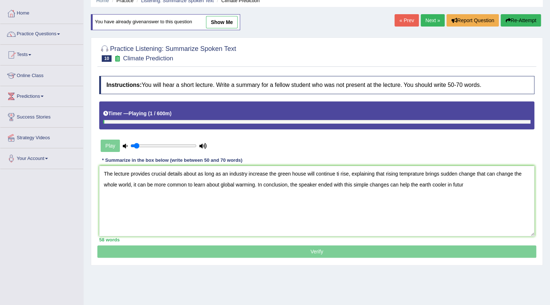
type input "0.1"
click at [137, 145] on input "range" at bounding box center [163, 146] width 66 height 6
click at [339, 177] on textarea "The lecture provides crucial details about as long as an industry increase the …" at bounding box center [316, 201] width 435 height 70
click at [410, 174] on textarea "The lecture provides crucial details about as long as an industry increase the …" at bounding box center [316, 201] width 435 height 70
click at [469, 190] on textarea "The lecture provides crucial details about as long as an industry increase the …" at bounding box center [316, 201] width 435 height 70
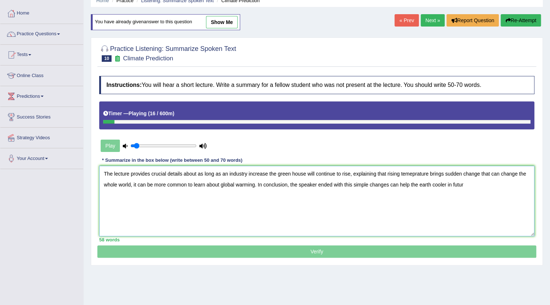
click at [428, 172] on textarea "The lecture provides crucial details about as long as an industry increase the …" at bounding box center [316, 201] width 435 height 70
click at [471, 189] on textarea "The lecture provides crucial details about as long as an industry increase the …" at bounding box center [316, 201] width 435 height 70
click at [345, 187] on textarea "The lecture provides crucial details about as long as an industry increase the …" at bounding box center [316, 201] width 435 height 70
click at [516, 186] on textarea "The lecture provides crucial details about as long as an industry increase the …" at bounding box center [316, 201] width 435 height 70
click at [440, 187] on textarea "The lecture provides crucial details about as long as an industry increase the …" at bounding box center [316, 201] width 435 height 70
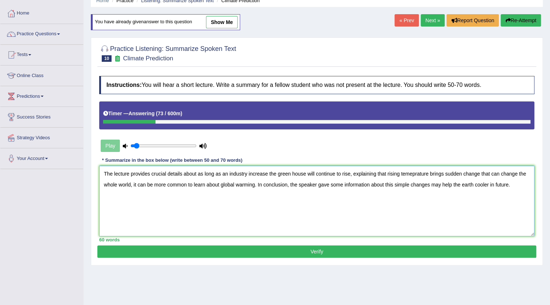
type textarea "The lecture provides crucial details about as long as an industry increase the …"
click at [359, 247] on button "Verify" at bounding box center [316, 251] width 439 height 12
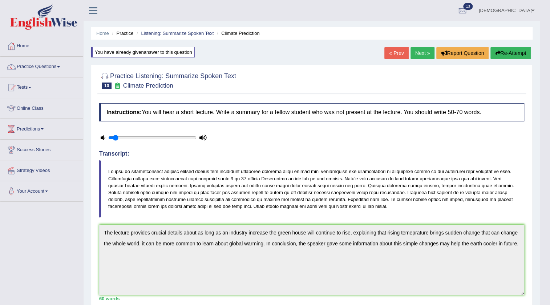
click at [76, 230] on div "Toggle navigation Home Practice Questions Speaking Practice Read Aloud Repeat S…" at bounding box center [270, 239] width 540 height 479
click at [515, 52] on button "Re-Attempt" at bounding box center [511, 53] width 40 height 12
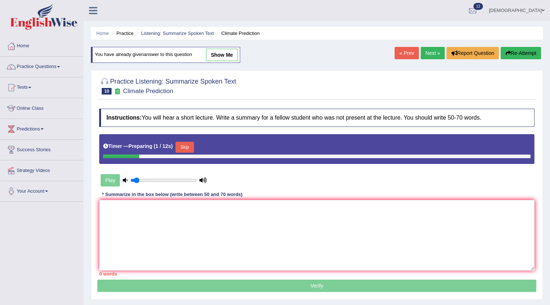
scroll to position [33, 0]
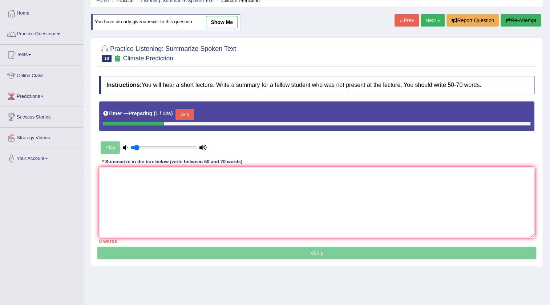
drag, startPoint x: 187, startPoint y: 116, endPoint x: 190, endPoint y: 119, distance: 4.1
click at [188, 115] on button "Skip" at bounding box center [185, 114] width 18 height 11
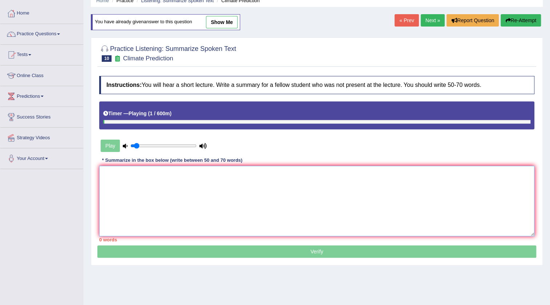
paste textarea "The lecture provides crucial details about as long as an industry increase the …"
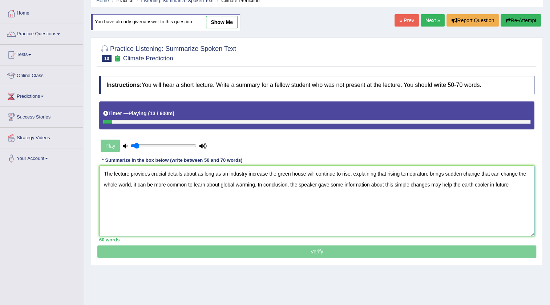
click at [415, 176] on textarea "The lecture provides crucial details about as long as an industry increase the …" at bounding box center [316, 201] width 435 height 70
click at [519, 193] on textarea "The lecture provides crucial details about as long as an industry increase the …" at bounding box center [316, 201] width 435 height 70
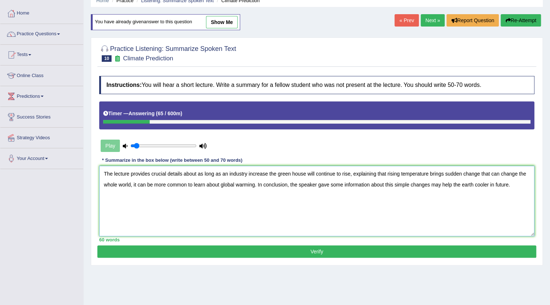
click at [452, 187] on textarea "The lecture provides crucial details about as long as an industry increase the …" at bounding box center [316, 201] width 435 height 70
type textarea "The lecture provides crucial details about as long as an industry increase the …"
click at [446, 248] on button "Verify" at bounding box center [316, 251] width 439 height 12
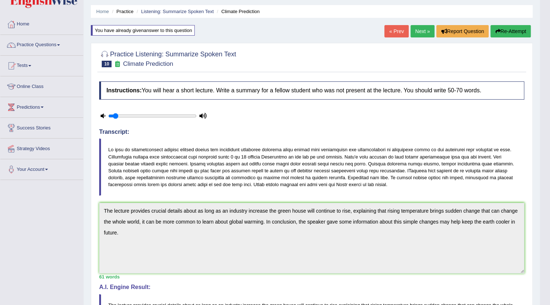
scroll to position [0, 0]
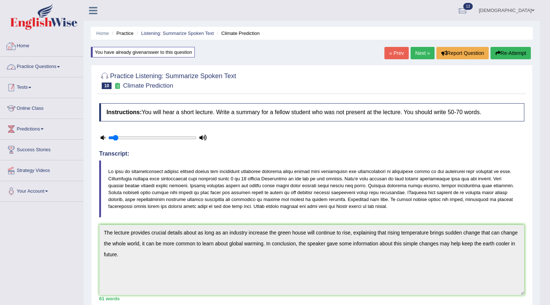
click at [26, 83] on link "Tests" at bounding box center [41, 86] width 83 height 18
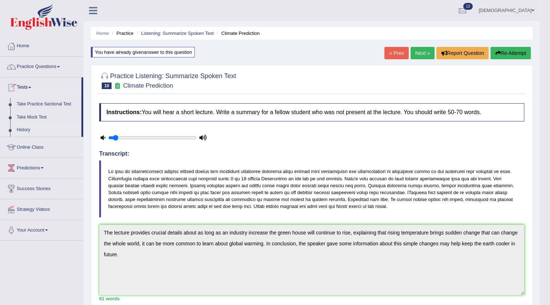
click at [22, 128] on link "History" at bounding box center [47, 130] width 68 height 13
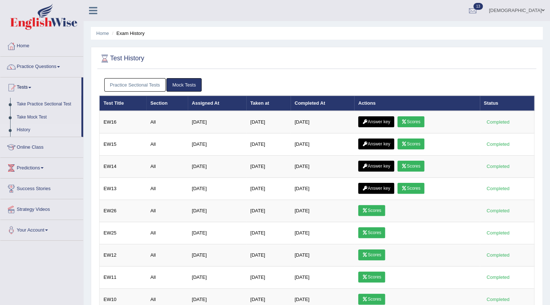
click at [374, 120] on link "Answer key" at bounding box center [376, 121] width 36 height 11
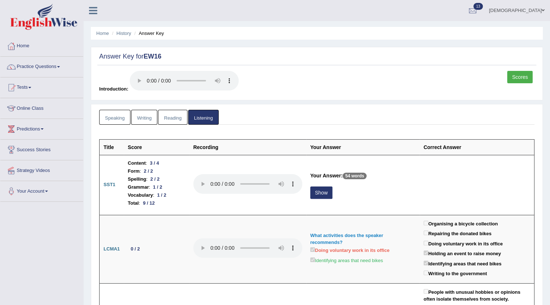
drag, startPoint x: 29, startPoint y: 65, endPoint x: 33, endPoint y: 72, distance: 8.0
click at [29, 65] on link "Practice Questions" at bounding box center [41, 66] width 83 height 18
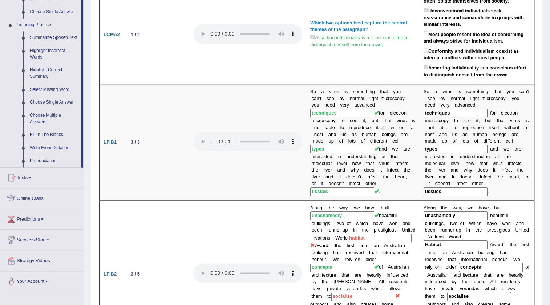
scroll to position [297, 0]
click at [47, 133] on link "Fill In The Blanks" at bounding box center [54, 135] width 55 height 13
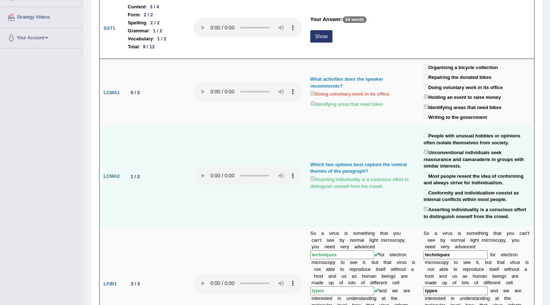
scroll to position [108, 0]
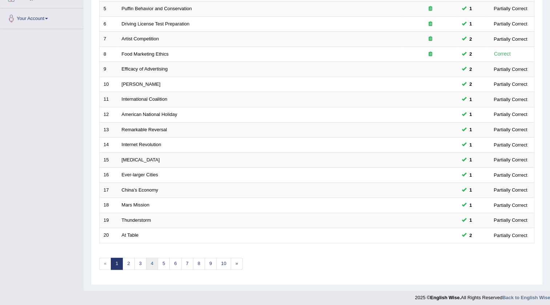
click at [149, 260] on link "4" at bounding box center [152, 264] width 12 height 12
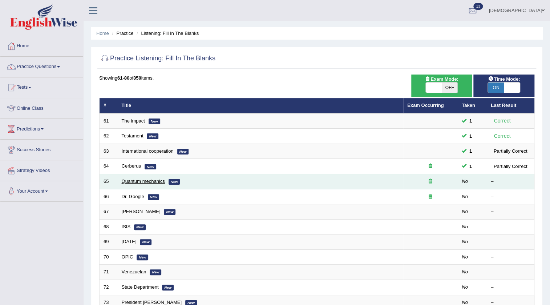
click at [143, 180] on link "Quantum mechanics" at bounding box center [143, 180] width 43 height 5
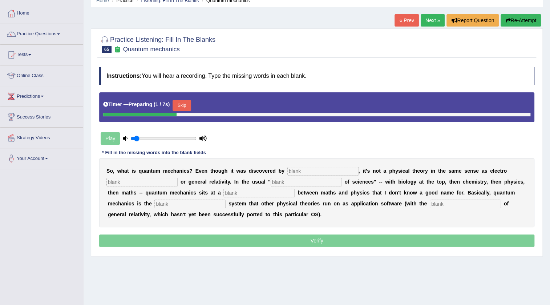
click at [297, 172] on input "text" at bounding box center [322, 171] width 71 height 9
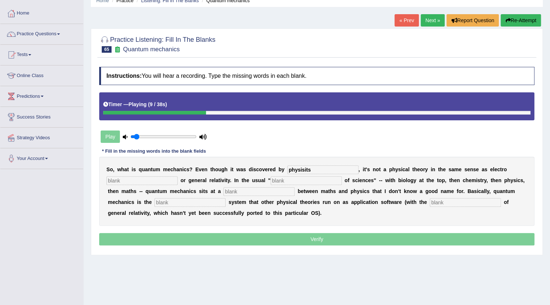
type input "physisits"
click at [149, 181] on input "text" at bounding box center [141, 180] width 71 height 9
type input "mechanism"
click at [286, 177] on input "text" at bounding box center [306, 180] width 71 height 9
type input "high rank"
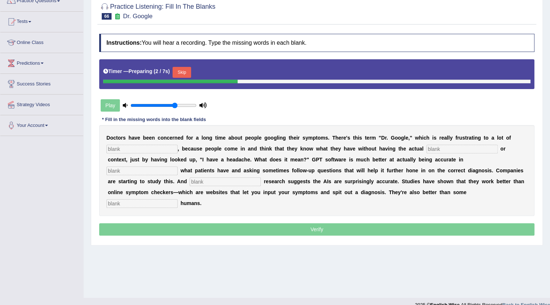
click at [164, 149] on input "text" at bounding box center [141, 149] width 71 height 9
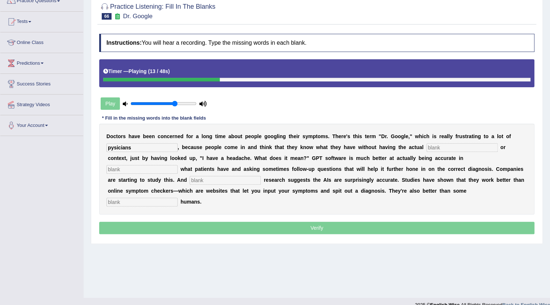
type input "pysicians"
click at [451, 150] on input "text" at bounding box center [462, 147] width 71 height 9
type input "exportis"
click at [154, 166] on input "text" at bounding box center [141, 169] width 71 height 9
type input "determining"
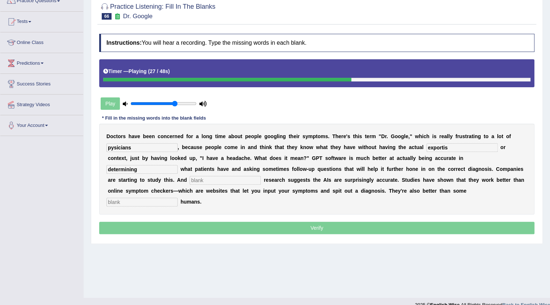
click at [205, 181] on input "text" at bounding box center [225, 180] width 71 height 9
type input "premunely"
click at [147, 202] on input "text" at bounding box center [141, 202] width 71 height 9
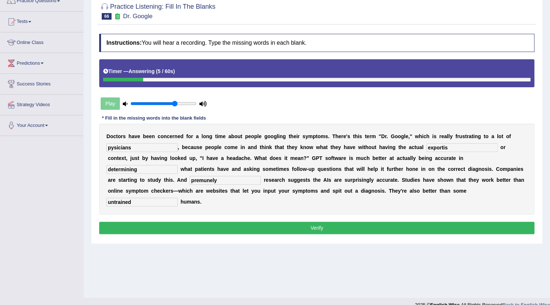
type input "untrained"
click at [124, 172] on input "determining" at bounding box center [141, 169] width 71 height 9
click at [146, 170] on input "determining" at bounding box center [141, 169] width 71 height 9
click at [198, 183] on input "premunely" at bounding box center [225, 180] width 71 height 9
click at [223, 181] on input "preamunely" at bounding box center [225, 180] width 71 height 9
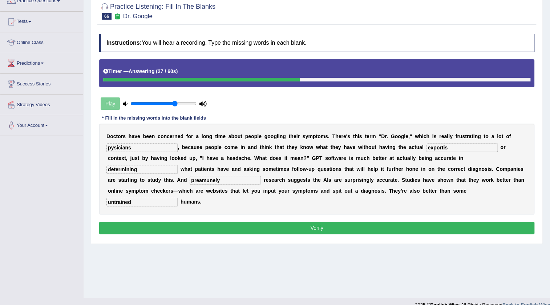
type input "preamunely"
click at [302, 225] on button "Verify" at bounding box center [316, 228] width 435 height 12
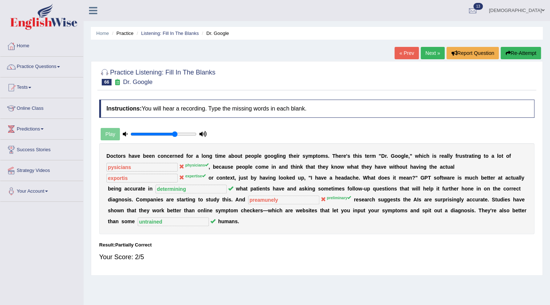
click at [429, 56] on link "Next »" at bounding box center [433, 53] width 24 height 12
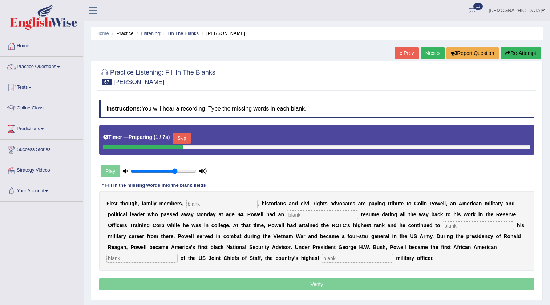
click at [237, 199] on input "text" at bounding box center [221, 203] width 71 height 9
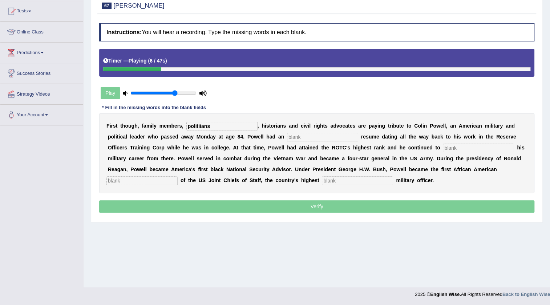
type input "politiians"
click at [297, 136] on input "text" at bounding box center [322, 137] width 71 height 9
type input "exxtraordinary"
click at [449, 149] on input "text" at bounding box center [478, 148] width 71 height 9
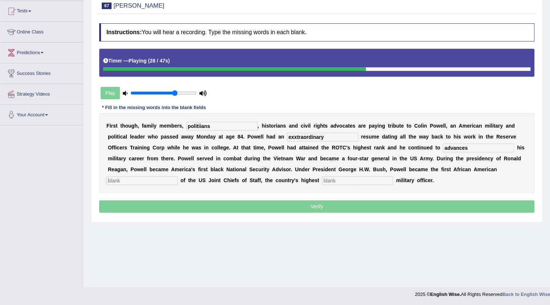
type input "advances"
click at [157, 177] on input "text" at bounding box center [141, 180] width 71 height 9
type input "chairman"
click at [351, 180] on input "text" at bounding box center [357, 180] width 71 height 9
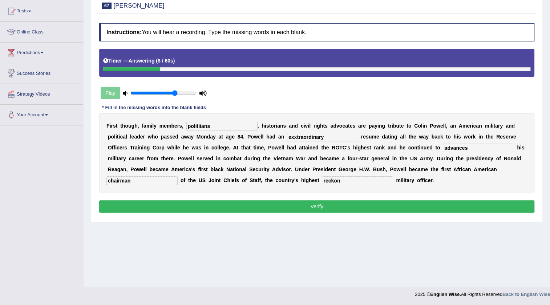
type input "reckon"
click at [140, 181] on input "chairman" at bounding box center [141, 180] width 71 height 9
click at [224, 127] on input "politiians" at bounding box center [221, 126] width 71 height 9
type input "politicians"
click at [294, 138] on input "exxtraordinary" at bounding box center [322, 137] width 71 height 9
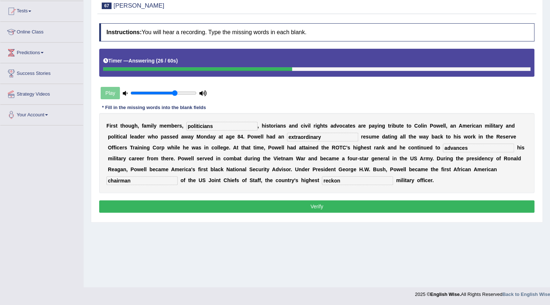
type input "extraordinary"
click at [319, 203] on button "Verify" at bounding box center [316, 206] width 435 height 12
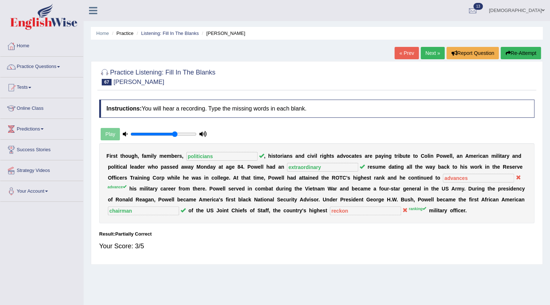
click at [433, 53] on link "Next »" at bounding box center [433, 53] width 24 height 12
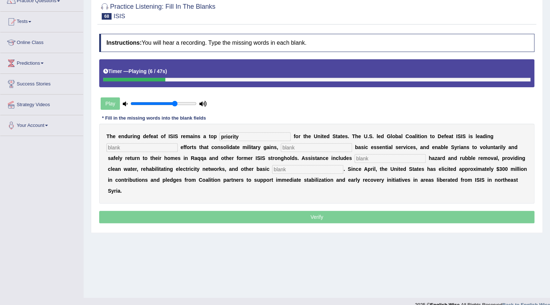
type input "priority"
click at [169, 147] on input "text" at bounding box center [141, 147] width 71 height 9
type input "stabiization"
click at [298, 148] on input "text" at bounding box center [316, 147] width 71 height 9
type input "restore"
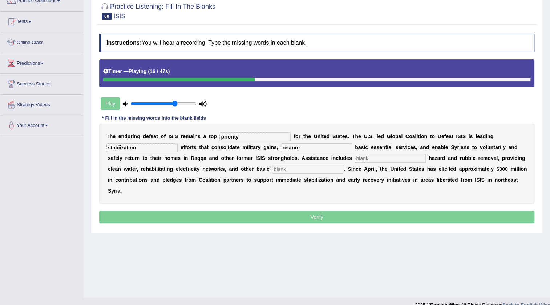
click at [361, 160] on input "text" at bounding box center [390, 158] width 71 height 9
type input "axposive"
click at [337, 167] on input "text" at bounding box center [307, 169] width 71 height 9
type input "necessities"
click at [120, 150] on input "stabiization" at bounding box center [141, 147] width 71 height 9
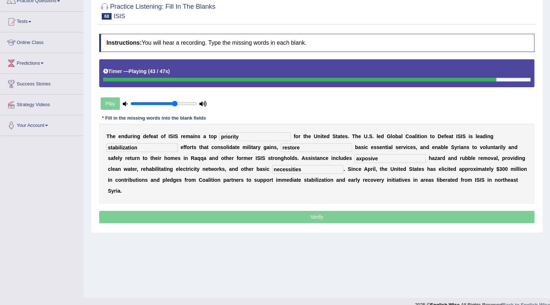
click at [145, 150] on input "stabilization" at bounding box center [141, 147] width 71 height 9
type input "stabilization"
click at [314, 145] on input "restore" at bounding box center [316, 147] width 71 height 9
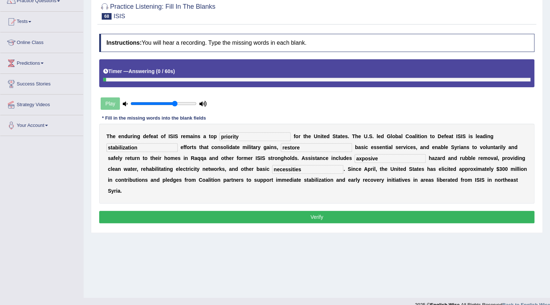
click at [315, 172] on input "necessities" at bounding box center [307, 169] width 71 height 9
click at [286, 214] on button "Verify" at bounding box center [316, 217] width 435 height 12
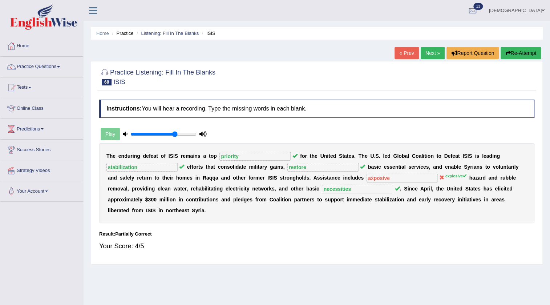
click at [428, 55] on link "Next »" at bounding box center [433, 53] width 24 height 12
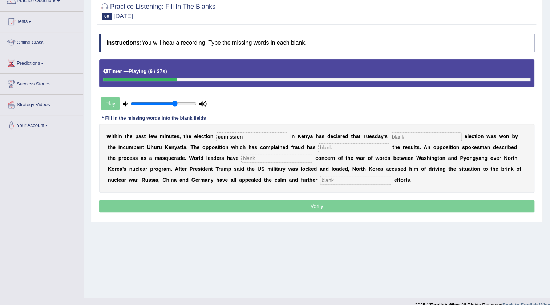
type input "comission"
click at [396, 136] on input "text" at bounding box center [426, 136] width 71 height 9
type input "preseniton"
click at [378, 149] on input "text" at bounding box center [353, 147] width 71 height 9
type input "rejected"
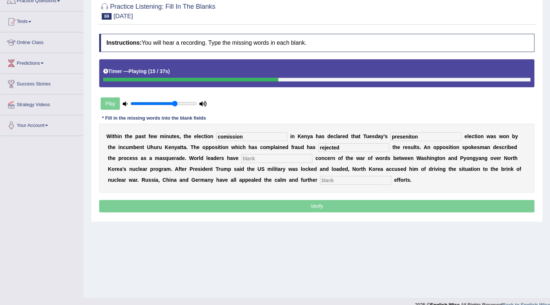
click at [303, 154] on input "text" at bounding box center [276, 158] width 71 height 9
type input "expressed"
click at [342, 182] on input "text" at bounding box center [355, 180] width 71 height 9
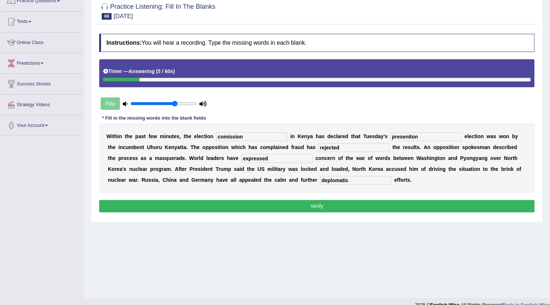
type input "deplomatic"
click at [404, 140] on input "preseniton" at bounding box center [426, 136] width 71 height 9
click at [424, 138] on input "preseniton" at bounding box center [426, 136] width 71 height 9
type input "p"
type input "presention"
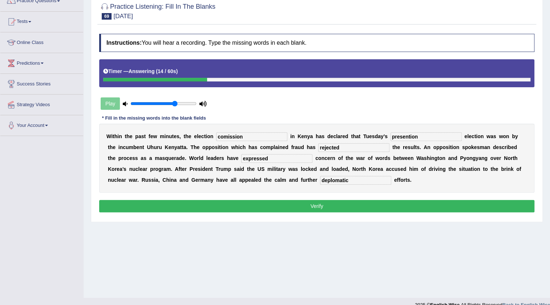
click at [250, 138] on input "comission" at bounding box center [251, 136] width 71 height 9
type input "c"
type input "comission"
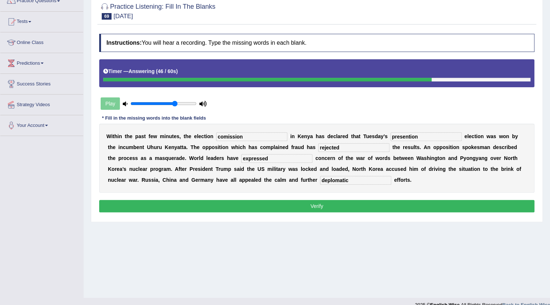
click at [423, 135] on input "presention" at bounding box center [426, 136] width 71 height 9
click at [336, 202] on button "Verify" at bounding box center [316, 206] width 435 height 12
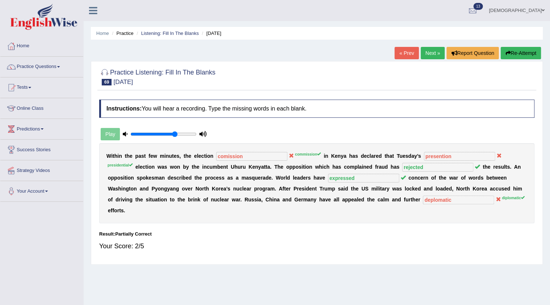
click at [430, 53] on link "Next »" at bounding box center [433, 53] width 24 height 12
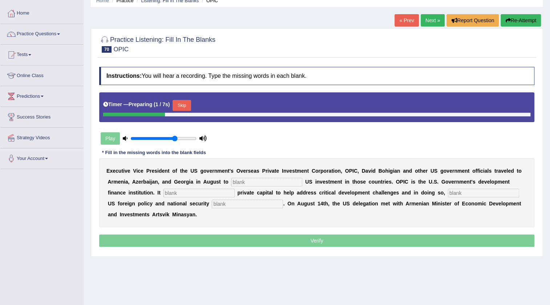
click at [295, 181] on input "text" at bounding box center [266, 182] width 71 height 9
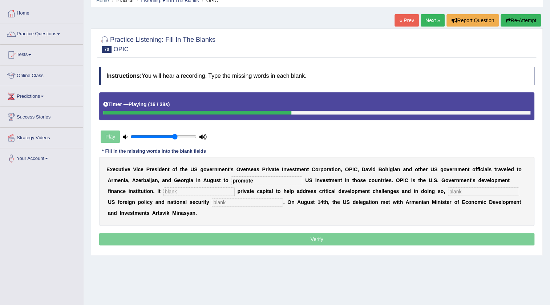
type input "promote"
click at [229, 192] on input "text" at bounding box center [199, 191] width 71 height 9
type input "monalizies"
click at [241, 202] on input "text" at bounding box center [247, 202] width 71 height 9
click at [454, 190] on input "text" at bounding box center [483, 191] width 71 height 9
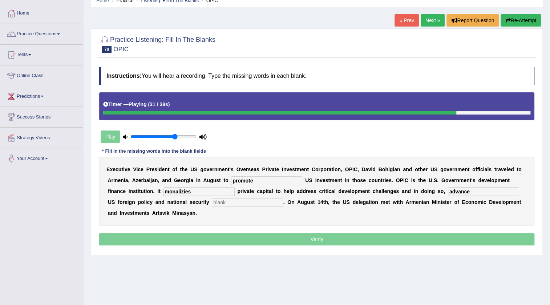
type input "advance"
click at [273, 203] on input "text" at bounding box center [247, 202] width 71 height 9
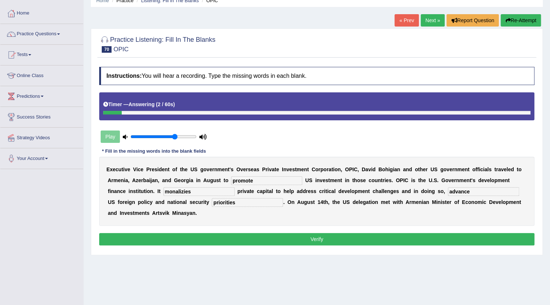
type input "priorities"
click at [176, 194] on input "monalizies" at bounding box center [199, 191] width 71 height 9
click at [198, 194] on input "mobalizies" at bounding box center [199, 191] width 71 height 9
click at [177, 193] on input "mobalizies" at bounding box center [199, 191] width 71 height 9
click at [194, 192] on input "mobalizies" at bounding box center [199, 191] width 71 height 9
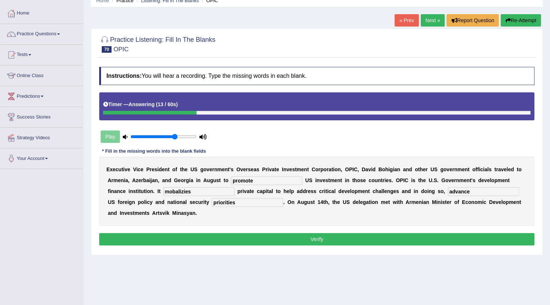
type input "mobalizies"
click at [477, 193] on input "advance" at bounding box center [483, 191] width 71 height 9
type input "advances"
click at [287, 242] on button "Verify" at bounding box center [316, 239] width 435 height 12
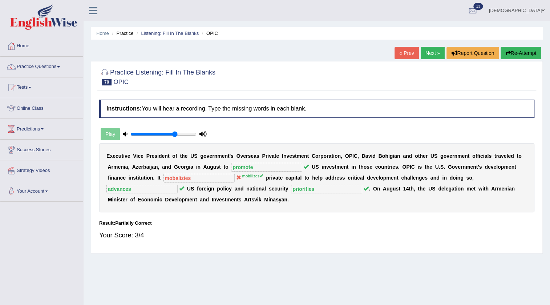
click at [432, 53] on link "Next »" at bounding box center [433, 53] width 24 height 12
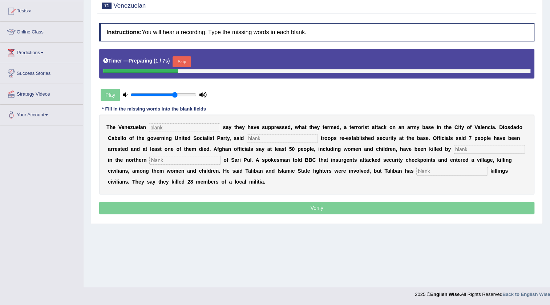
scroll to position [76, 0]
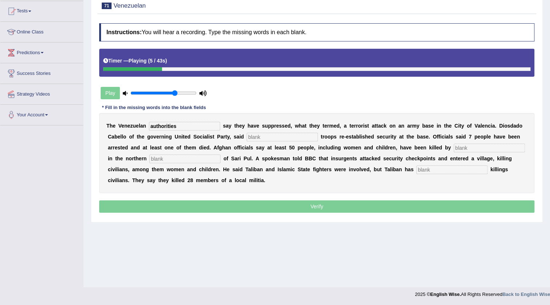
type input "authorities"
click at [262, 136] on input "text" at bounding box center [282, 137] width 71 height 9
type input "loyal"
click at [465, 146] on input "text" at bounding box center [489, 148] width 71 height 9
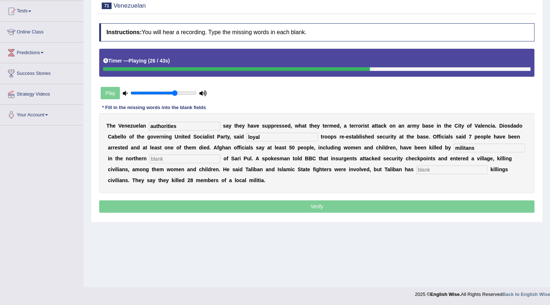
type input "militans"
click at [213, 156] on input "text" at bounding box center [184, 158] width 71 height 9
click at [428, 167] on input "text" at bounding box center [451, 169] width 71 height 9
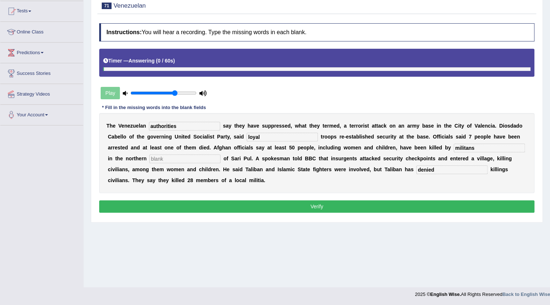
type input "denied"
click at [222, 157] on b at bounding box center [222, 159] width 3 height 6
click at [156, 160] on input "text" at bounding box center [184, 158] width 71 height 9
type input "society"
click at [461, 148] on input "militans" at bounding box center [489, 148] width 71 height 9
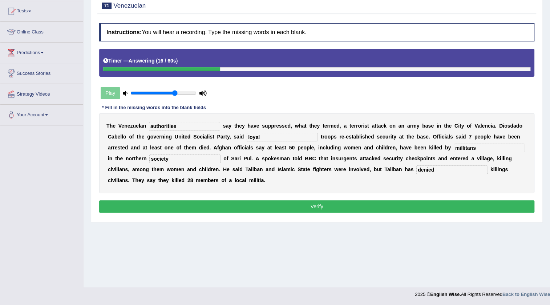
type input "millitans"
click at [382, 201] on button "Verify" at bounding box center [316, 206] width 435 height 12
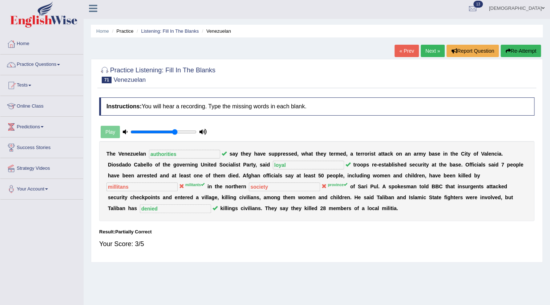
scroll to position [0, 0]
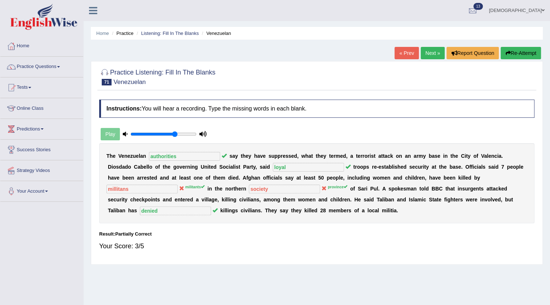
click at [436, 52] on link "Next »" at bounding box center [433, 53] width 24 height 12
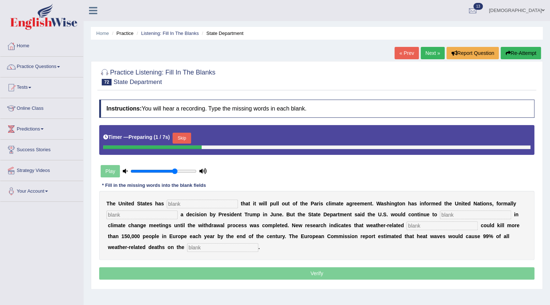
click at [201, 201] on input "text" at bounding box center [202, 203] width 71 height 9
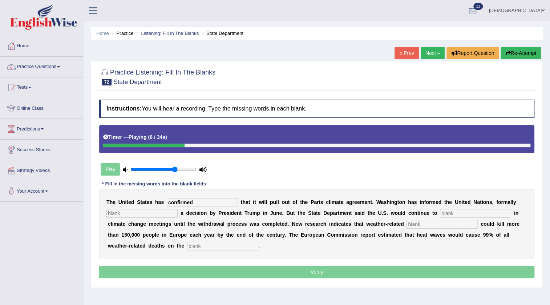
type input "confirmed"
click at [149, 211] on input "text" at bounding box center [141, 213] width 71 height 9
type input "emplementing"
click at [447, 211] on input "text" at bounding box center [475, 213] width 71 height 9
type input "participate"
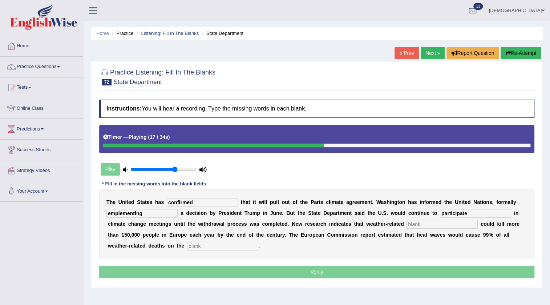
click at [433, 225] on input "text" at bounding box center [442, 224] width 71 height 9
type input "disasters"
click at [235, 247] on input "text" at bounding box center [222, 246] width 71 height 9
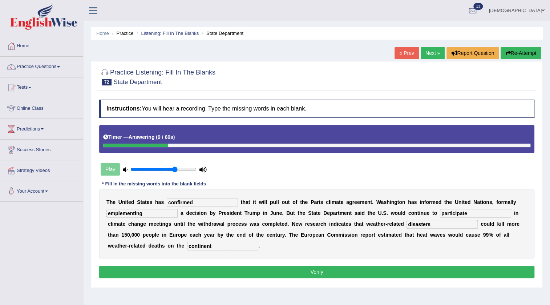
type input "continent"
click at [198, 205] on input "confirmed" at bounding box center [202, 202] width 71 height 9
drag, startPoint x: 150, startPoint y: 214, endPoint x: 213, endPoint y: 225, distance: 64.0
click at [150, 214] on input "emplementing" at bounding box center [141, 213] width 71 height 9
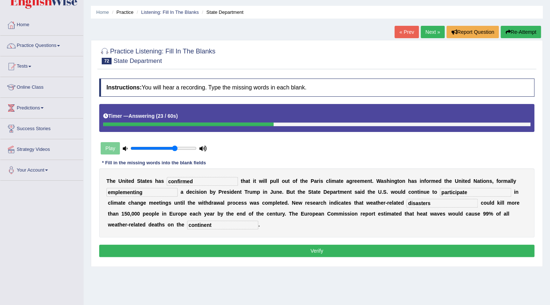
scroll to position [33, 0]
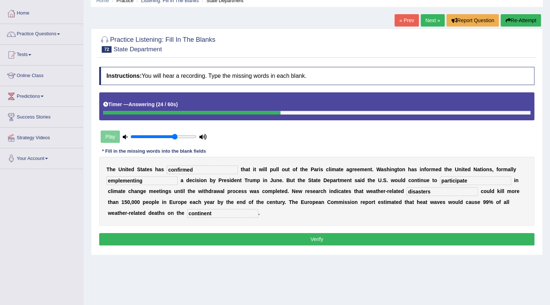
click at [181, 234] on button "Verify" at bounding box center [316, 239] width 435 height 12
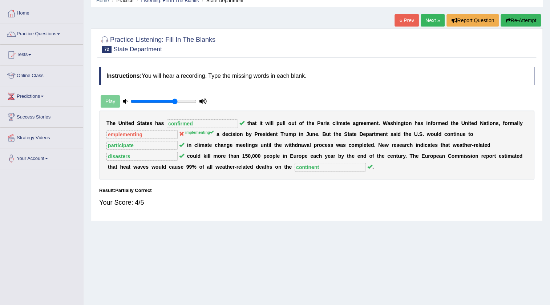
scroll to position [0, 0]
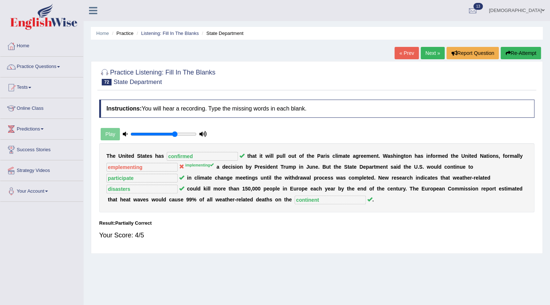
click at [433, 52] on link "Next »" at bounding box center [433, 53] width 24 height 12
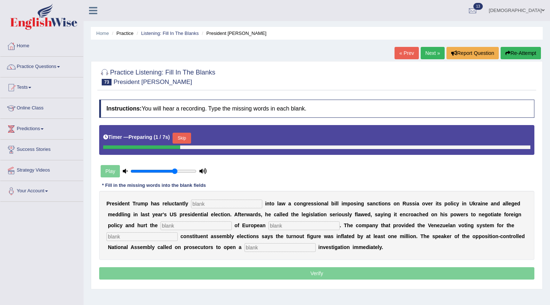
click at [226, 199] on input "text" at bounding box center [226, 203] width 71 height 9
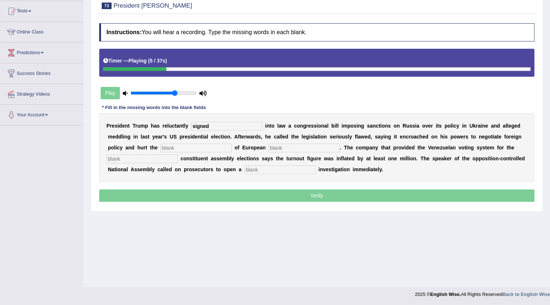
type input "signed"
drag, startPoint x: 217, startPoint y: 143, endPoint x: 214, endPoint y: 146, distance: 4.4
click at [217, 144] on input "text" at bounding box center [196, 148] width 71 height 9
type input "iterests"
click at [308, 148] on input "text" at bounding box center [304, 148] width 71 height 9
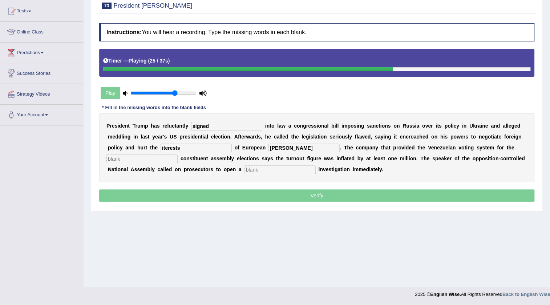
type input "[PERSON_NAME]"
click at [167, 158] on input "text" at bounding box center [141, 158] width 71 height 9
click at [259, 168] on input "text" at bounding box center [280, 169] width 71 height 9
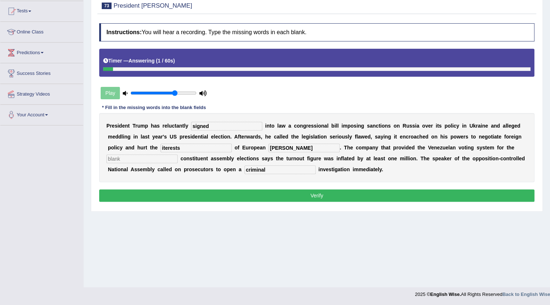
type input "criminal"
click at [144, 155] on input "text" at bounding box center [141, 158] width 71 height 9
type input "current"
click at [164, 150] on input "iterests" at bounding box center [196, 148] width 71 height 9
click at [188, 147] on input "iterests" at bounding box center [196, 148] width 71 height 9
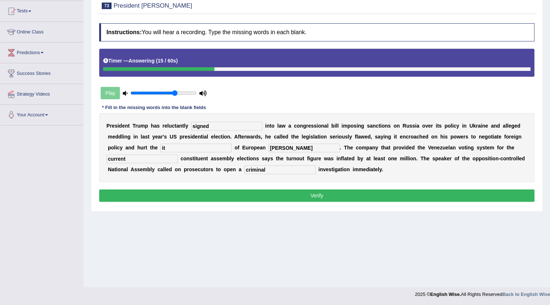
type input "i"
type input "interests"
click at [290, 146] on input "[PERSON_NAME]" at bounding box center [304, 148] width 71 height 9
type input "[PERSON_NAME]"
click at [243, 193] on button "Verify" at bounding box center [316, 195] width 435 height 12
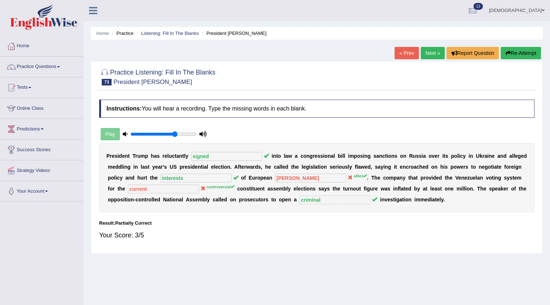
click at [423, 55] on link "Next »" at bounding box center [433, 53] width 24 height 12
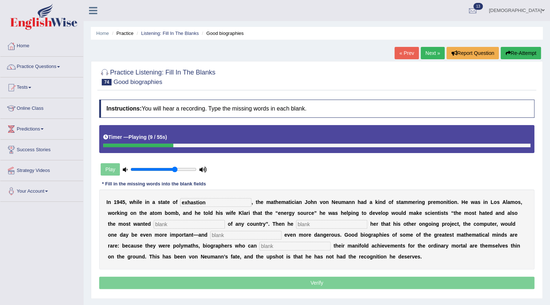
click at [193, 203] on input "exhastion" at bounding box center [215, 202] width 71 height 9
type input "exhaustion"
click at [205, 225] on input "text" at bounding box center [189, 224] width 71 height 9
type input "s"
type input "citizens"
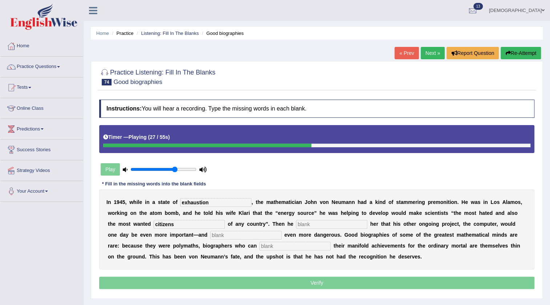
click at [319, 222] on input "text" at bounding box center [331, 224] width 71 height 9
type input "informed"
click at [236, 235] on input "text" at bounding box center [245, 235] width 71 height 9
type input "potentially"
click at [274, 248] on input "text" at bounding box center [294, 246] width 71 height 9
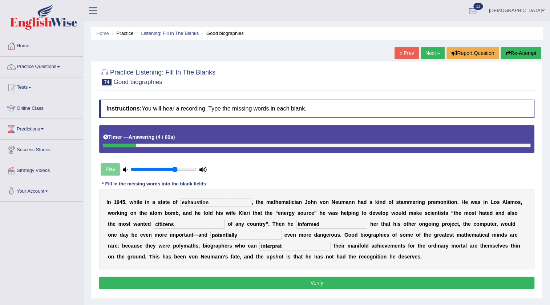
type input "interpret"
click at [235, 279] on button "Verify" at bounding box center [316, 283] width 435 height 12
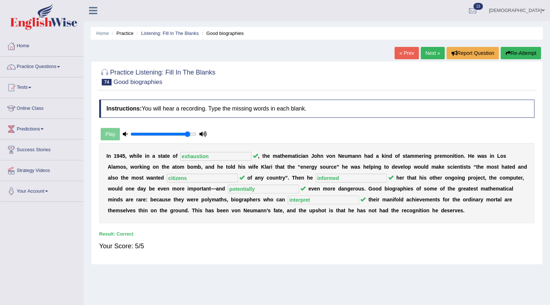
type input "0.9"
click at [187, 134] on input "range" at bounding box center [163, 134] width 66 height 6
click at [436, 53] on link "Next »" at bounding box center [433, 53] width 24 height 12
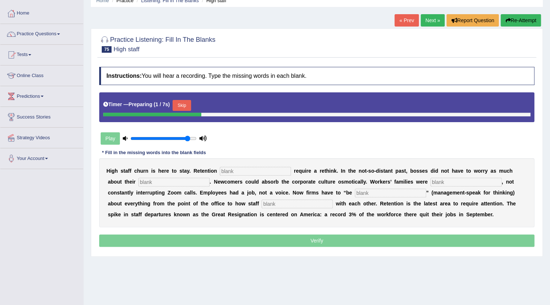
click at [236, 174] on input "text" at bounding box center [255, 171] width 71 height 9
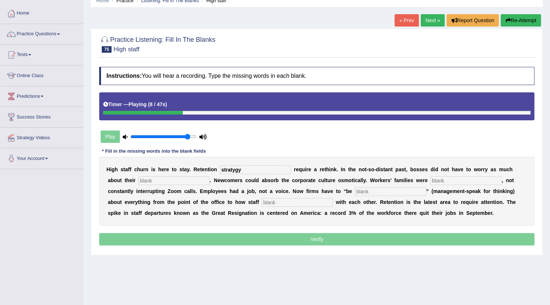
type input "stratygy"
click at [190, 182] on input "text" at bounding box center [173, 180] width 71 height 9
type input "workforces"
click at [439, 181] on input "text" at bounding box center [466, 180] width 71 height 9
type input "invisible"
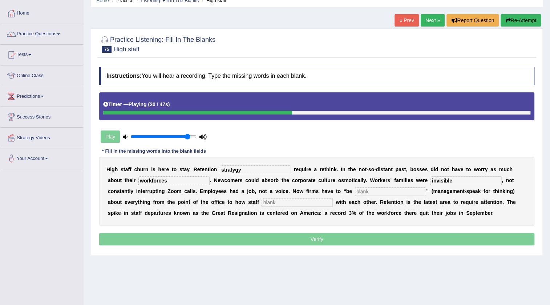
click at [406, 190] on input "text" at bounding box center [390, 191] width 71 height 9
type input "intentional"
click at [314, 202] on input "text" at bounding box center [297, 202] width 71 height 9
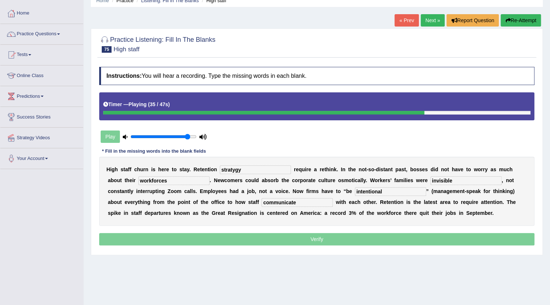
type input "communicate"
click at [242, 167] on input "stratygy" at bounding box center [255, 169] width 71 height 9
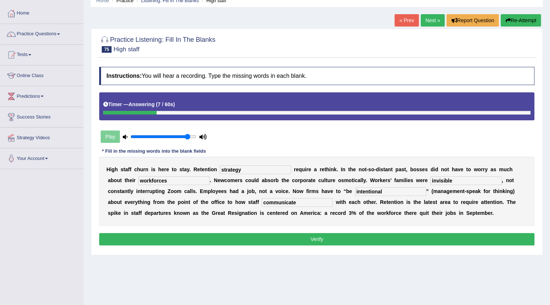
type input "strategy"
click at [308, 236] on button "Verify" at bounding box center [316, 239] width 435 height 12
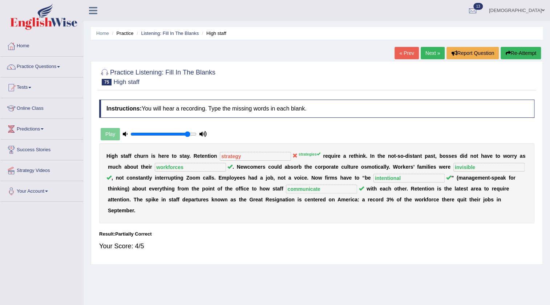
click at [427, 54] on link "Next »" at bounding box center [433, 53] width 24 height 12
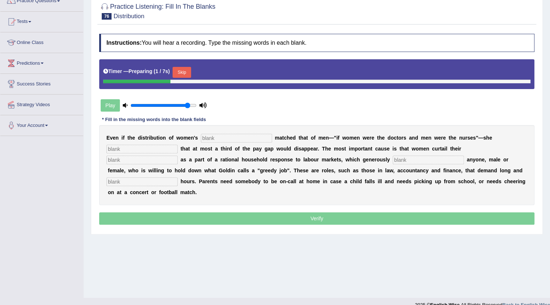
scroll to position [66, 0]
click at [250, 139] on input "text" at bounding box center [236, 138] width 71 height 9
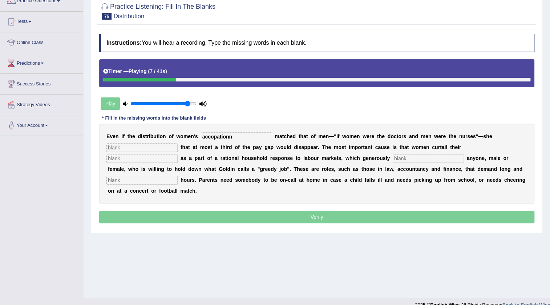
type input "accopationn"
click at [174, 145] on input "text" at bounding box center [141, 147] width 71 height 9
type input "calculates"
click at [164, 160] on input "text" at bounding box center [141, 158] width 71 height 9
type input "career"
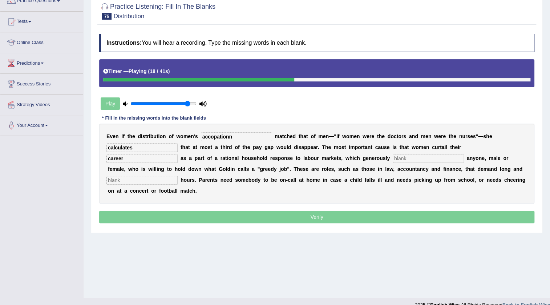
click at [412, 157] on input "text" at bounding box center [428, 158] width 71 height 9
type input "reward"
click at [172, 183] on input "text" at bounding box center [141, 180] width 71 height 9
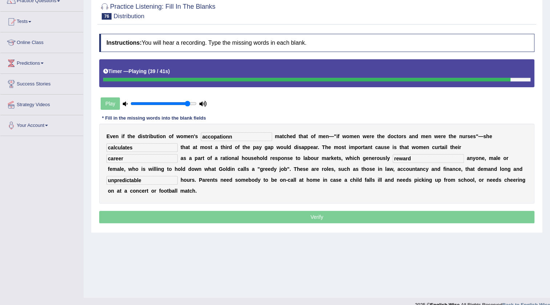
type input "unpredictable"
click at [250, 140] on input "accopationn" at bounding box center [236, 136] width 71 height 9
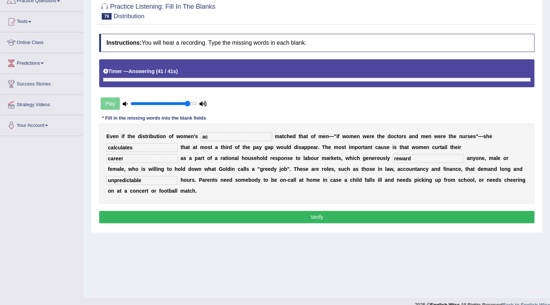
type input "a"
type input "occupation"
click at [245, 211] on button "Verify" at bounding box center [316, 217] width 435 height 12
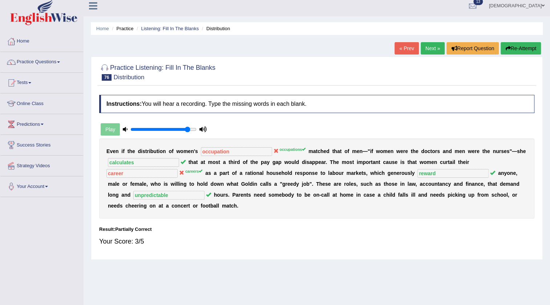
scroll to position [0, 0]
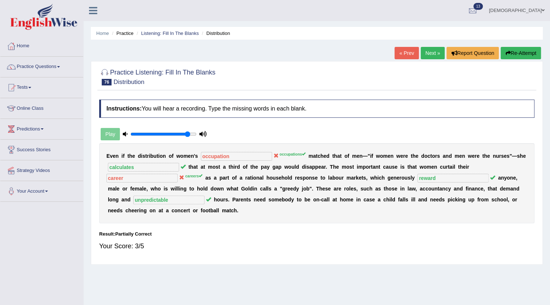
click at [430, 56] on link "Next »" at bounding box center [433, 53] width 24 height 12
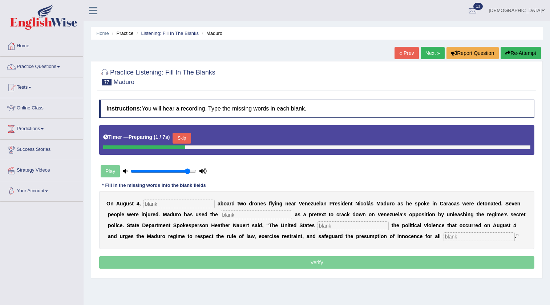
click at [211, 199] on input "text" at bounding box center [179, 203] width 71 height 9
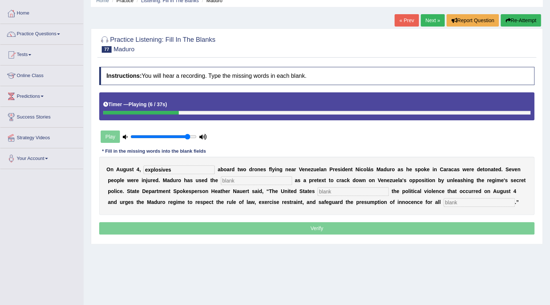
type input "explosives"
click at [240, 181] on input "text" at bounding box center [256, 180] width 71 height 9
type input "incident"
click at [331, 191] on input "text" at bounding box center [353, 191] width 71 height 9
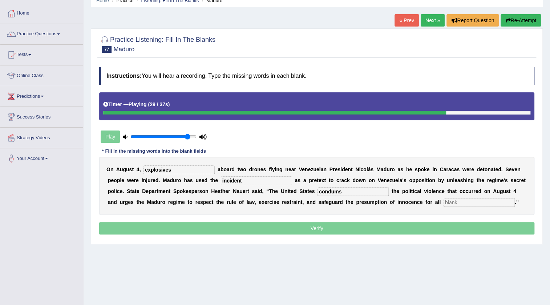
type input "condums"
click at [454, 200] on input "text" at bounding box center [479, 202] width 71 height 9
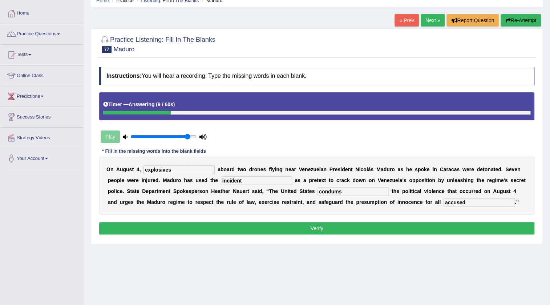
type input "accused"
click at [229, 223] on button "Verify" at bounding box center [316, 228] width 435 height 12
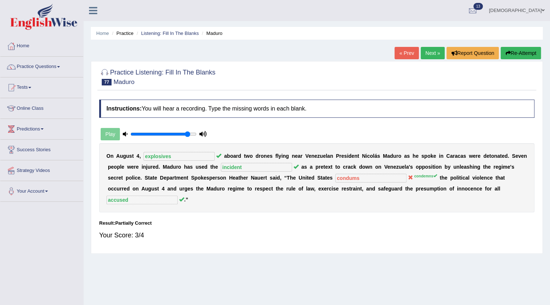
click at [426, 54] on link "Next »" at bounding box center [433, 53] width 24 height 12
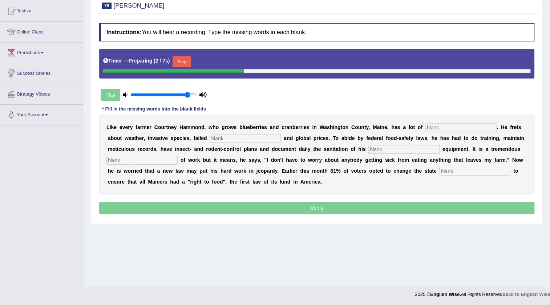
click at [435, 126] on input "text" at bounding box center [461, 127] width 71 height 9
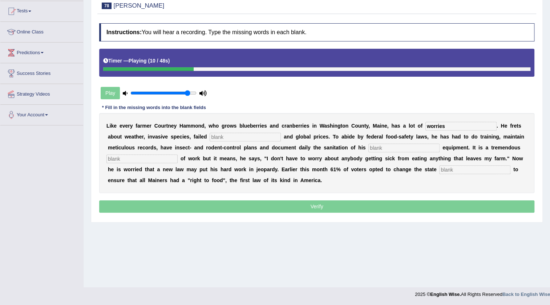
type input "worries"
click at [249, 136] on input "text" at bounding box center [245, 137] width 71 height 9
type input "crops"
click at [379, 150] on input "text" at bounding box center [403, 148] width 71 height 9
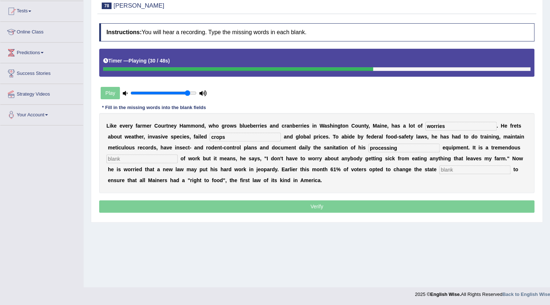
type input "processing"
click at [154, 157] on input "text" at bounding box center [141, 158] width 71 height 9
click at [457, 169] on input "text" at bounding box center [474, 169] width 71 height 9
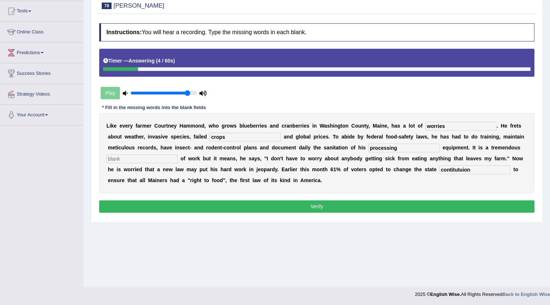
type input "contitutuion"
click at [162, 159] on input "text" at bounding box center [141, 158] width 71 height 9
type input "hard"
click at [476, 170] on input "contitutuion" at bounding box center [474, 169] width 71 height 9
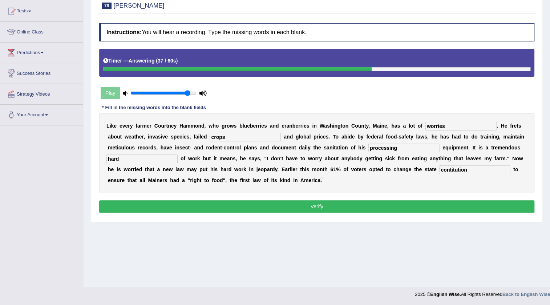
type input "contitution"
click at [227, 206] on button "Verify" at bounding box center [316, 206] width 435 height 12
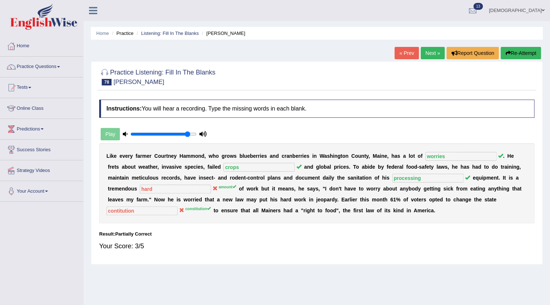
click at [424, 53] on link "Next »" at bounding box center [433, 53] width 24 height 12
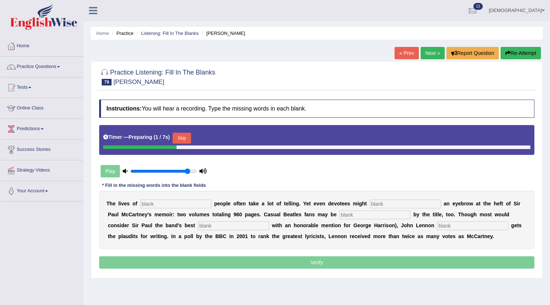
click at [208, 199] on input "text" at bounding box center [175, 203] width 71 height 9
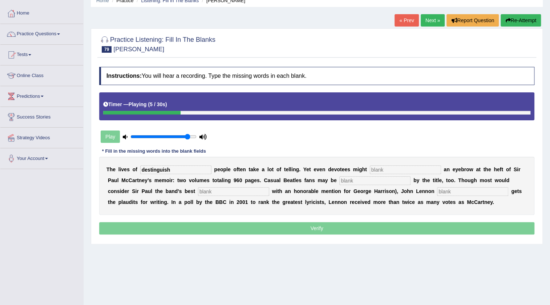
type input "destinguish"
click at [391, 166] on input "text" at bounding box center [405, 169] width 71 height 9
type input "reason"
click at [382, 180] on input "text" at bounding box center [374, 180] width 71 height 9
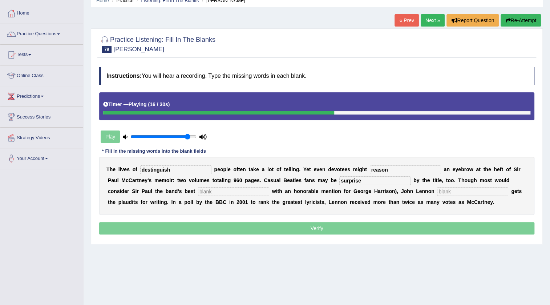
type input "surprise"
click at [269, 187] on input "text" at bounding box center [233, 191] width 71 height 9
type input "musicion"
click at [451, 191] on input "text" at bounding box center [472, 191] width 71 height 9
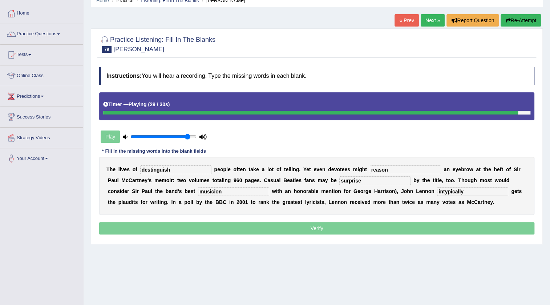
type input "intypically"
click at [211, 194] on input "musicion" at bounding box center [233, 191] width 71 height 9
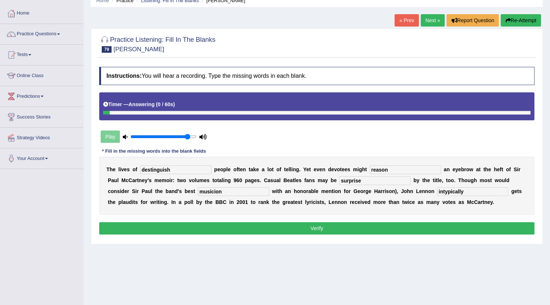
click at [214, 193] on input "musicion" at bounding box center [233, 191] width 71 height 9
type input "musicion"
click at [148, 171] on input "destinguish" at bounding box center [175, 169] width 71 height 9
click at [152, 171] on input "distinguish" at bounding box center [175, 169] width 71 height 9
type input "distinguish"
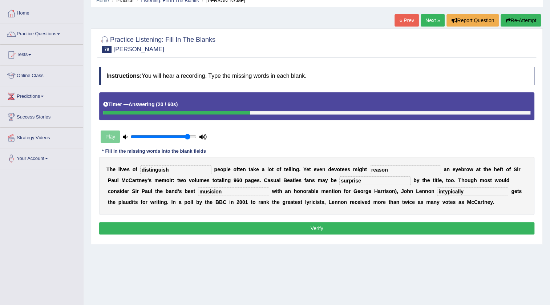
click at [222, 192] on input "musicion" at bounding box center [233, 191] width 71 height 9
click at [214, 193] on input "musicion" at bounding box center [233, 191] width 71 height 9
type input "musicion"
click at [234, 193] on input "musicion" at bounding box center [233, 191] width 71 height 9
click at [441, 194] on input "intypically" at bounding box center [472, 191] width 71 height 9
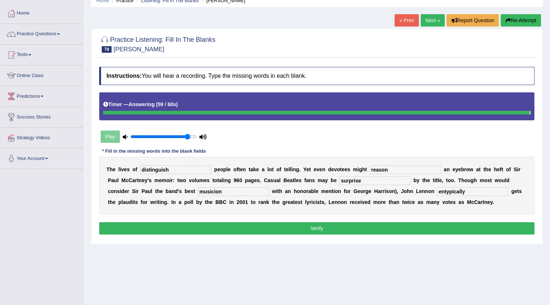
type input "entypically"
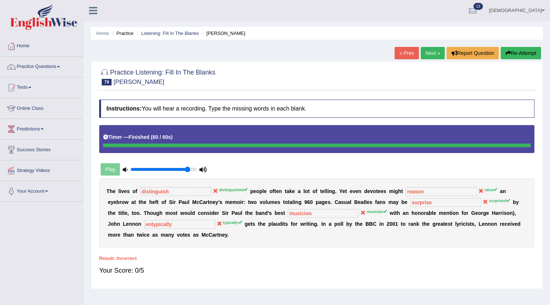
click at [524, 49] on button "Re-Attempt" at bounding box center [521, 53] width 40 height 12
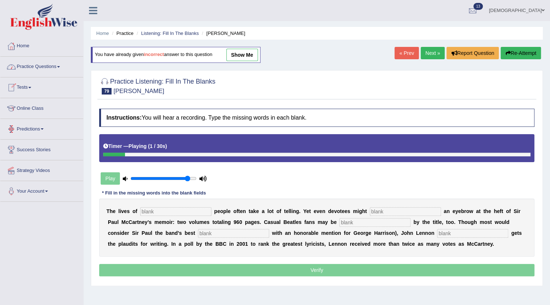
click at [201, 212] on input "text" at bounding box center [175, 211] width 71 height 9
type input "distinghues"
click at [379, 215] on input "text" at bounding box center [405, 211] width 71 height 9
type input "raise"
click at [365, 222] on input "text" at bounding box center [374, 222] width 71 height 9
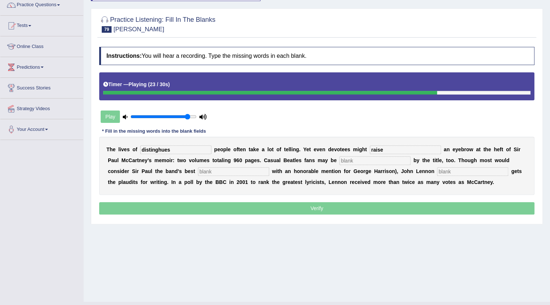
scroll to position [66, 0]
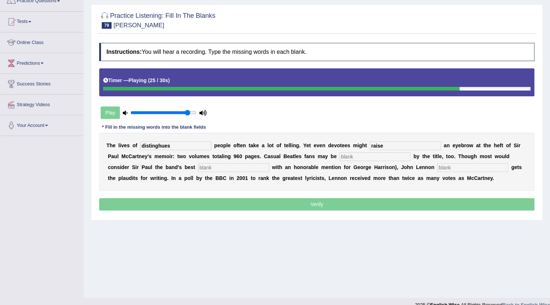
click at [437, 165] on b at bounding box center [436, 167] width 3 height 6
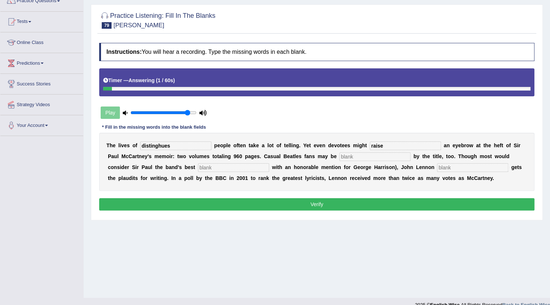
click at [472, 167] on input "text" at bounding box center [472, 167] width 71 height 9
type input "typically"
click at [171, 147] on input "distinghues" at bounding box center [175, 145] width 71 height 9
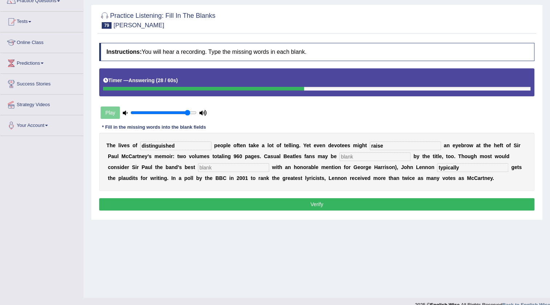
type input "distinguished"
click at [362, 154] on input "text" at bounding box center [374, 156] width 71 height 9
type input "surprised"
click at [213, 169] on input "text" at bounding box center [233, 167] width 71 height 9
click at [259, 203] on button "Verify" at bounding box center [316, 204] width 435 height 12
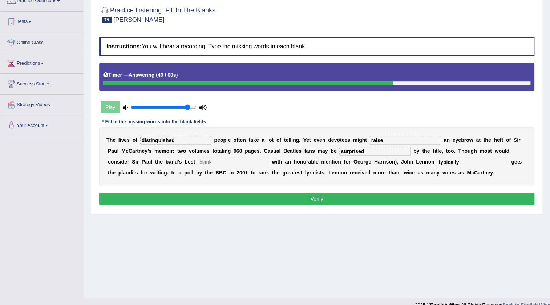
click at [221, 162] on input "text" at bounding box center [233, 162] width 71 height 9
type input "fdgfd"
click at [222, 194] on button "Verify" at bounding box center [316, 199] width 435 height 12
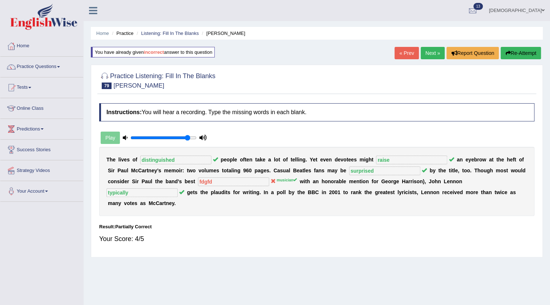
scroll to position [0, 0]
click at [33, 65] on link "Practice Questions" at bounding box center [41, 66] width 83 height 18
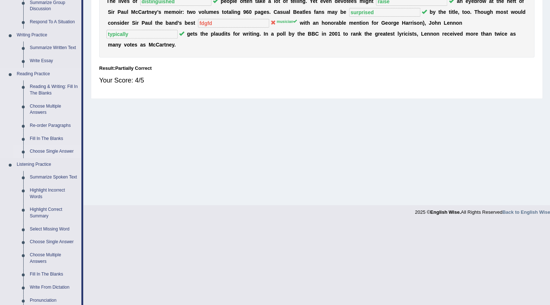
scroll to position [165, 0]
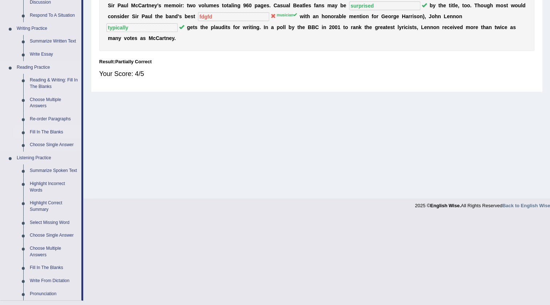
click at [51, 131] on link "Fill In The Blanks" at bounding box center [54, 132] width 55 height 13
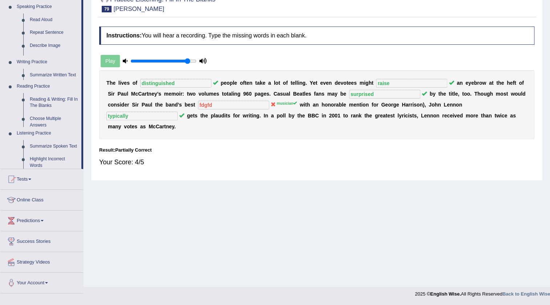
scroll to position [76, 0]
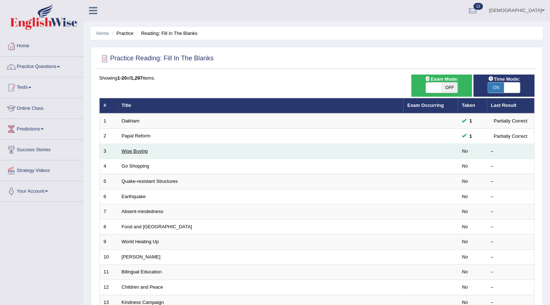
click at [134, 149] on link "Wise Buying" at bounding box center [135, 150] width 26 height 5
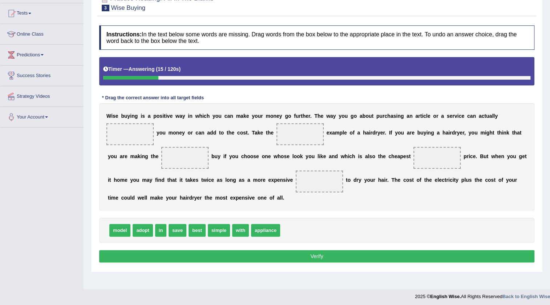
scroll to position [76, 0]
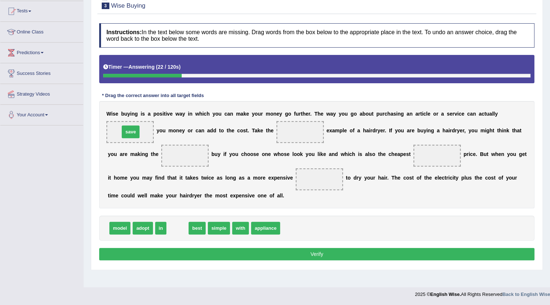
drag, startPoint x: 181, startPoint y: 227, endPoint x: 140, endPoint y: 134, distance: 101.5
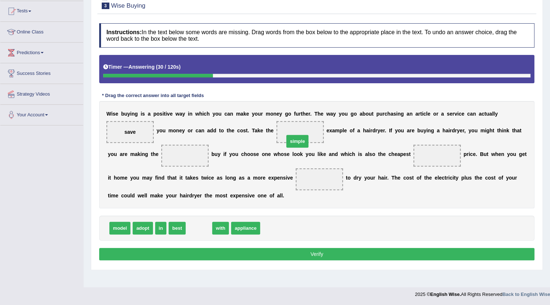
drag, startPoint x: 192, startPoint y: 226, endPoint x: 291, endPoint y: 132, distance: 136.5
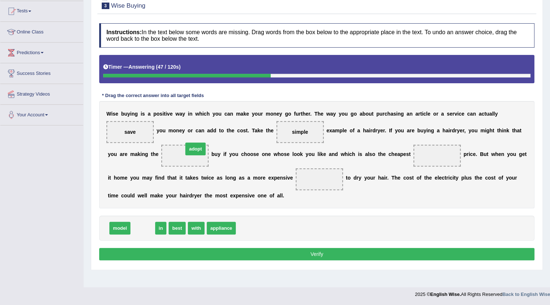
drag, startPoint x: 145, startPoint y: 226, endPoint x: 198, endPoint y: 147, distance: 95.1
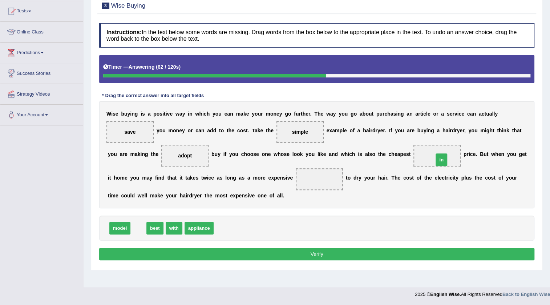
drag, startPoint x: 138, startPoint y: 229, endPoint x: 441, endPoint y: 160, distance: 310.9
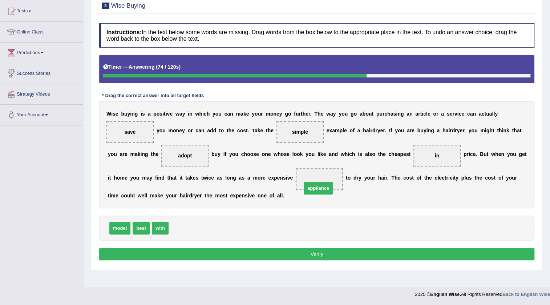
drag, startPoint x: 189, startPoint y: 226, endPoint x: 322, endPoint y: 186, distance: 138.9
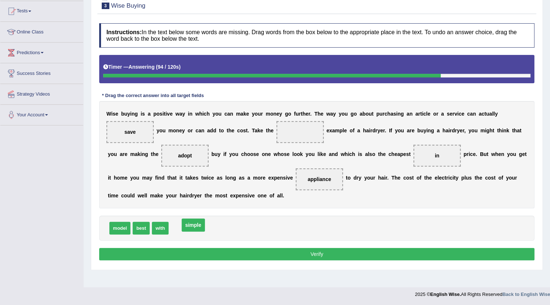
drag, startPoint x: 298, startPoint y: 129, endPoint x: 159, endPoint y: 228, distance: 170.7
drag, startPoint x: 142, startPoint y: 229, endPoint x: 303, endPoint y: 136, distance: 186.4
drag, startPoint x: 185, startPoint y: 155, endPoint x: 207, endPoint y: 215, distance: 64.1
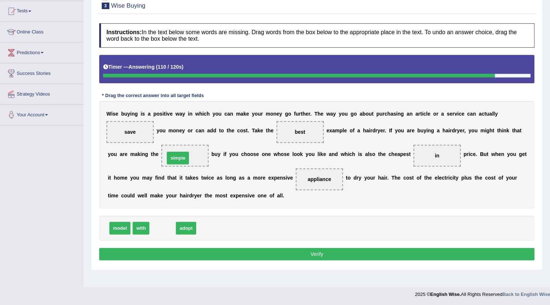
drag, startPoint x: 165, startPoint y: 227, endPoint x: 180, endPoint y: 158, distance: 70.3
click at [291, 252] on button "Verify" at bounding box center [316, 254] width 435 height 12
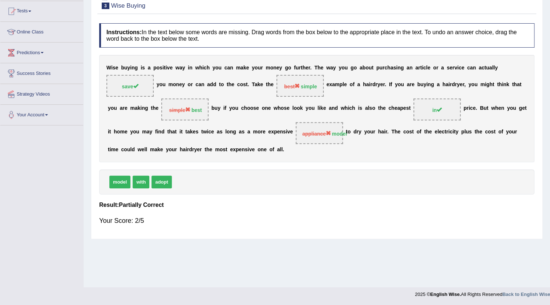
scroll to position [0, 0]
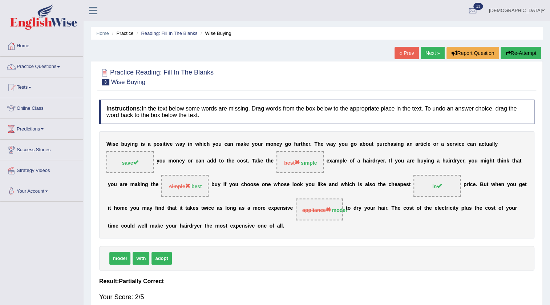
click at [428, 54] on link "Next »" at bounding box center [433, 53] width 24 height 12
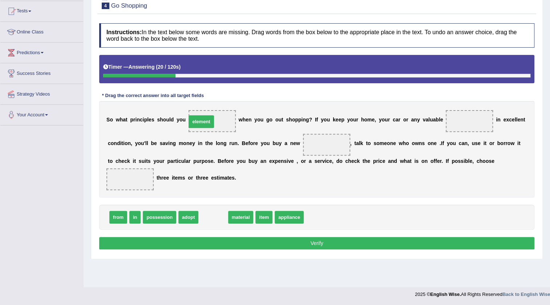
drag, startPoint x: 207, startPoint y: 213, endPoint x: 195, endPoint y: 117, distance: 96.3
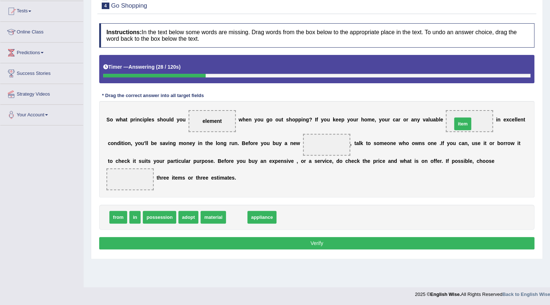
drag, startPoint x: 234, startPoint y: 214, endPoint x: 460, endPoint y: 119, distance: 245.9
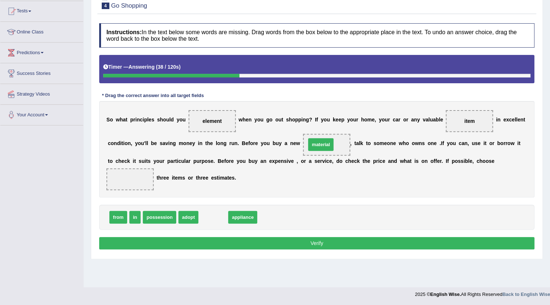
drag, startPoint x: 212, startPoint y: 218, endPoint x: 319, endPoint y: 145, distance: 130.0
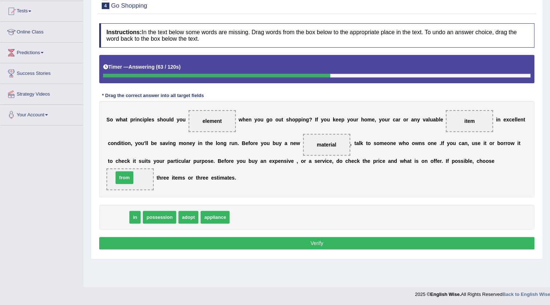
drag, startPoint x: 119, startPoint y: 218, endPoint x: 138, endPoint y: 190, distance: 34.0
click at [272, 240] on button "Verify" at bounding box center [316, 243] width 435 height 12
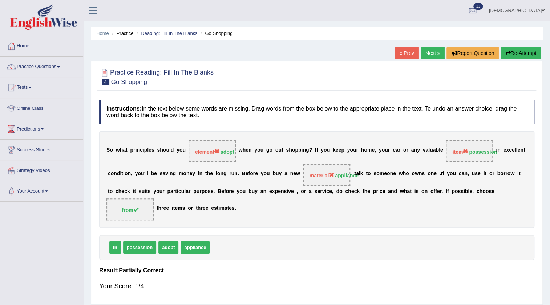
click at [429, 53] on link "Next »" at bounding box center [433, 53] width 24 height 12
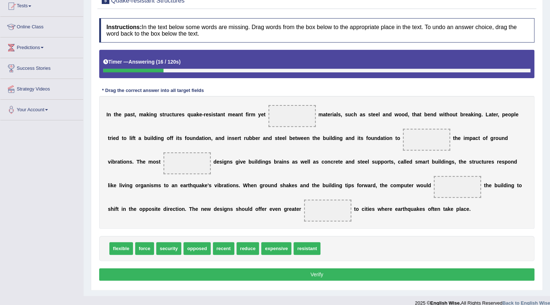
scroll to position [90, 0]
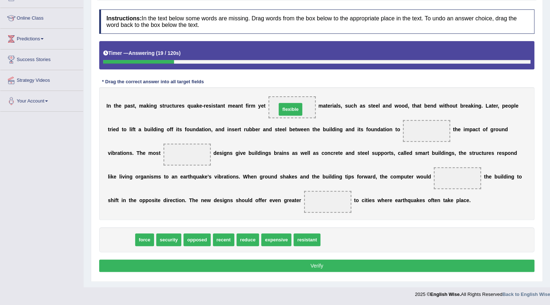
drag, startPoint x: 120, startPoint y: 238, endPoint x: 289, endPoint y: 108, distance: 213.7
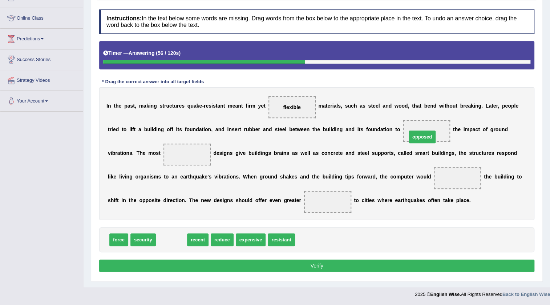
drag, startPoint x: 172, startPoint y: 241, endPoint x: 419, endPoint y: 142, distance: 265.8
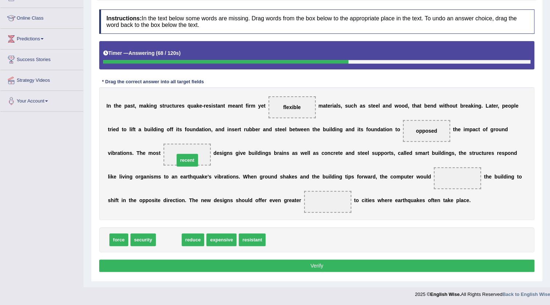
drag, startPoint x: 170, startPoint y: 241, endPoint x: 189, endPoint y: 162, distance: 81.7
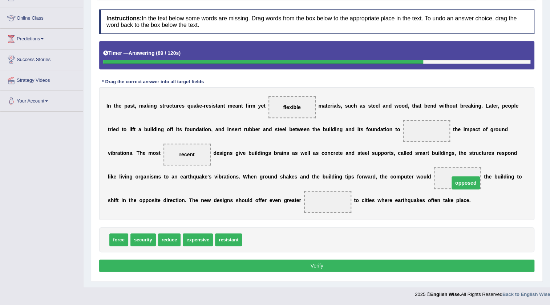
drag, startPoint x: 416, startPoint y: 128, endPoint x: 454, endPoint y: 180, distance: 64.4
drag, startPoint x: 453, startPoint y: 178, endPoint x: 269, endPoint y: 258, distance: 200.6
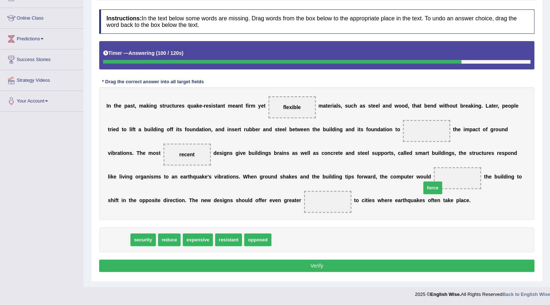
drag, startPoint x: 118, startPoint y: 238, endPoint x: 451, endPoint y: 182, distance: 336.8
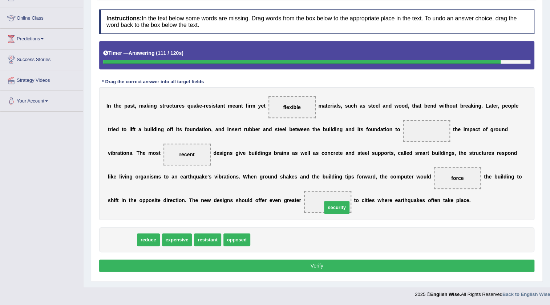
drag, startPoint x: 120, startPoint y: 239, endPoint x: 335, endPoint y: 207, distance: 217.2
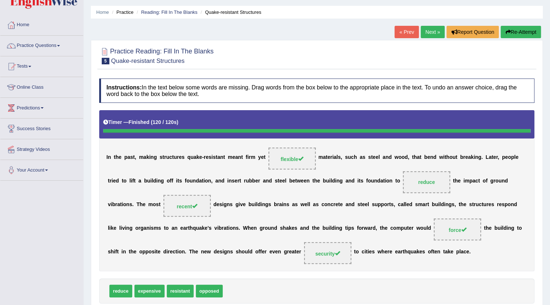
scroll to position [33, 0]
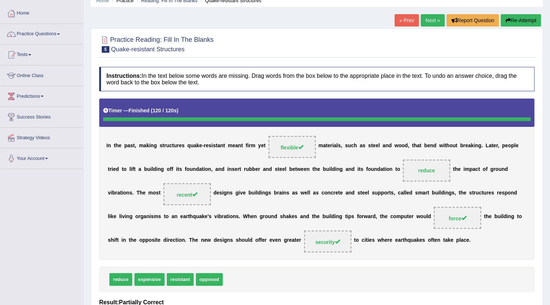
click at [425, 21] on link "Next »" at bounding box center [433, 20] width 24 height 12
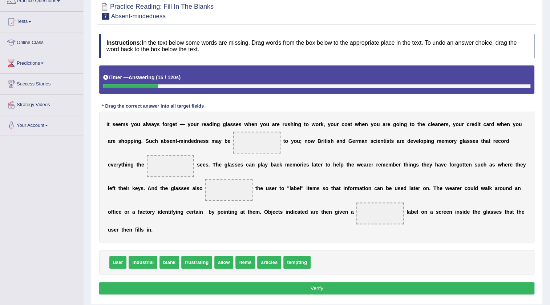
drag, startPoint x: 149, startPoint y: 178, endPoint x: 149, endPoint y: 183, distance: 4.7
drag, startPoint x: 193, startPoint y: 264, endPoint x: 259, endPoint y: 152, distance: 130.2
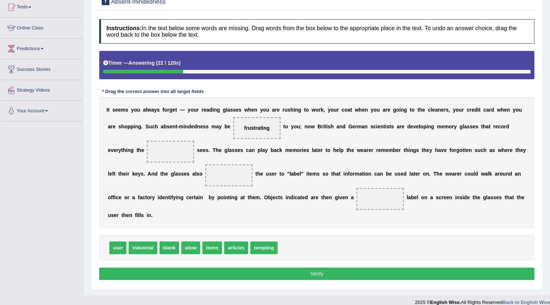
scroll to position [88, 0]
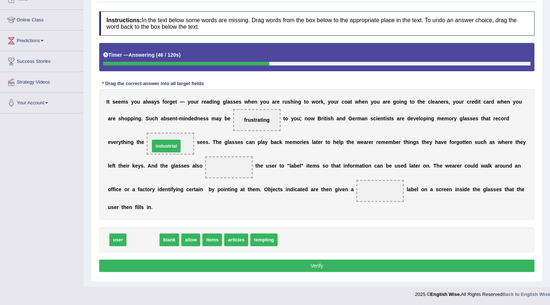
drag, startPoint x: 140, startPoint y: 229, endPoint x: 173, endPoint y: 159, distance: 77.8
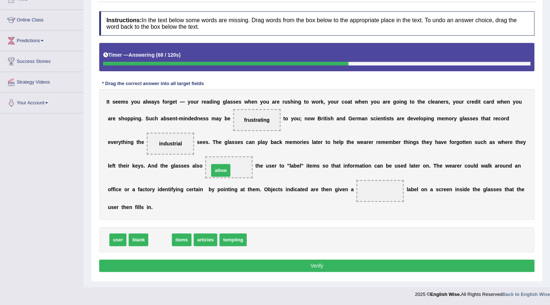
drag, startPoint x: 157, startPoint y: 240, endPoint x: 218, endPoint y: 170, distance: 92.2
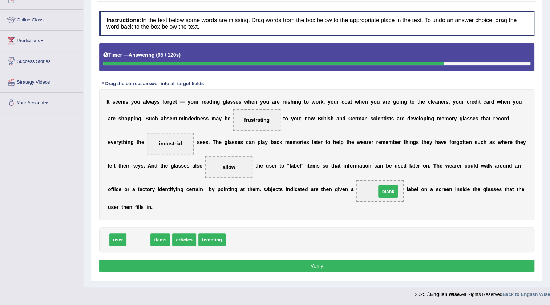
drag, startPoint x: 139, startPoint y: 240, endPoint x: 389, endPoint y: 191, distance: 254.3
click at [179, 266] on button "Verify" at bounding box center [316, 265] width 435 height 12
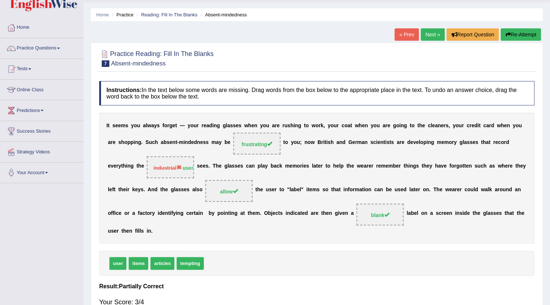
scroll to position [11, 0]
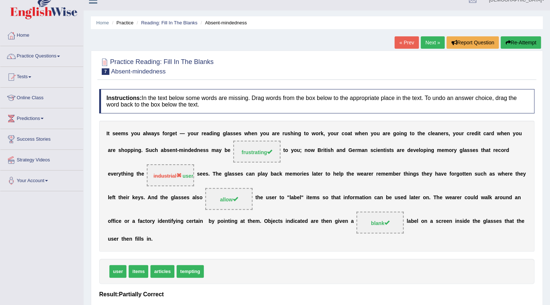
click at [430, 40] on link "Next »" at bounding box center [433, 42] width 24 height 12
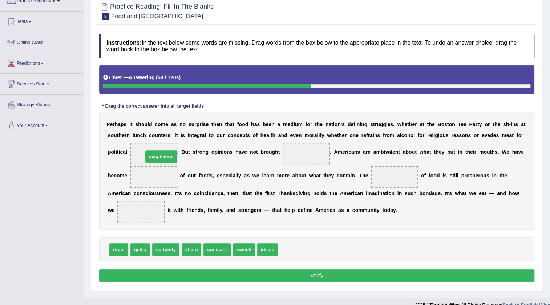
drag, startPoint x: 305, startPoint y: 250, endPoint x: 170, endPoint y: 156, distance: 164.4
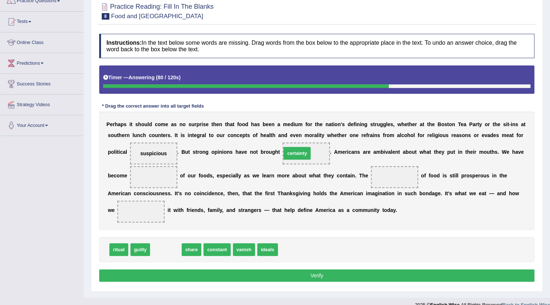
drag, startPoint x: 169, startPoint y: 249, endPoint x: 301, endPoint y: 153, distance: 162.7
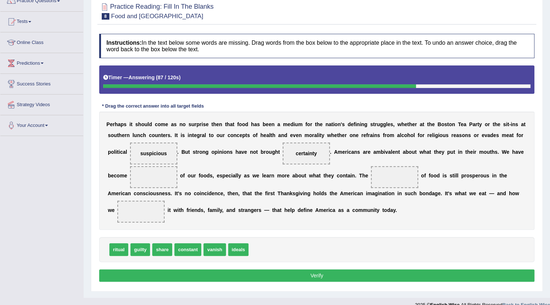
scroll to position [76, 0]
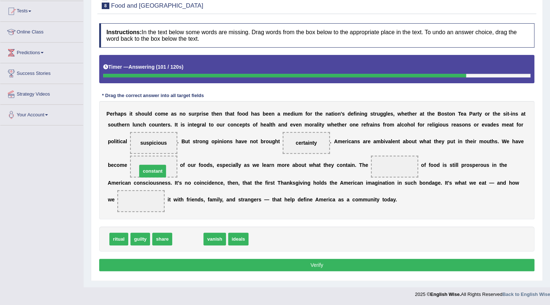
drag, startPoint x: 193, startPoint y: 238, endPoint x: 157, endPoint y: 170, distance: 76.5
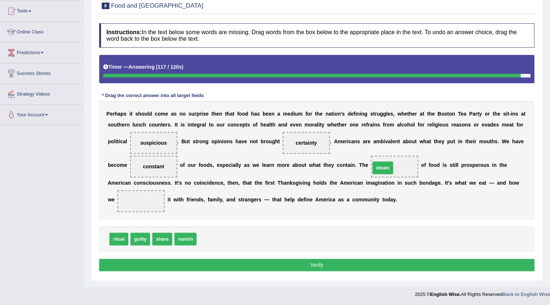
drag, startPoint x: 211, startPoint y: 241, endPoint x: 384, endPoint y: 169, distance: 187.7
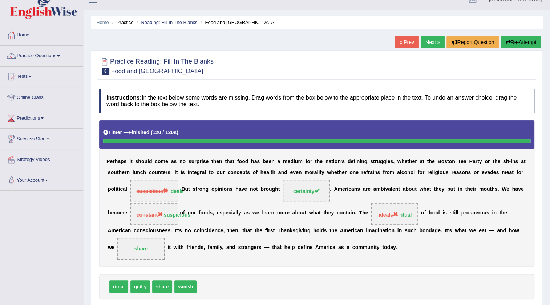
scroll to position [11, 0]
click at [427, 42] on link "Next »" at bounding box center [433, 42] width 24 height 12
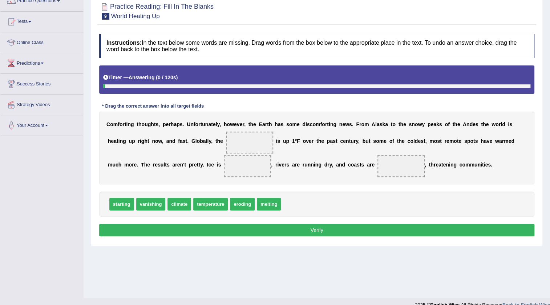
scroll to position [66, 0]
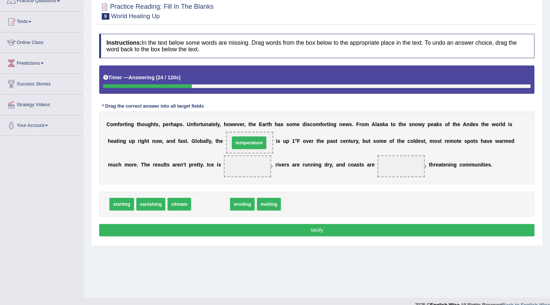
drag, startPoint x: 212, startPoint y: 202, endPoint x: 251, endPoint y: 141, distance: 72.5
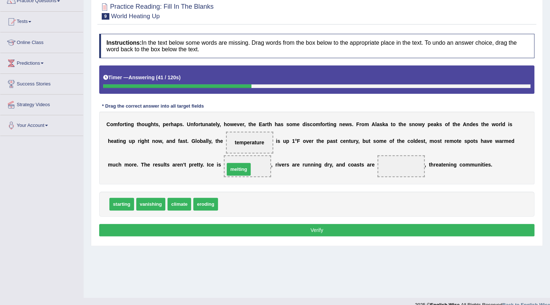
drag, startPoint x: 237, startPoint y: 203, endPoint x: 244, endPoint y: 168, distance: 36.2
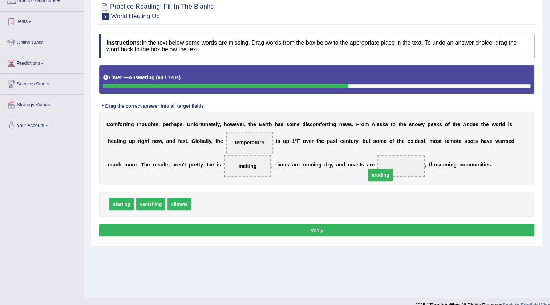
drag, startPoint x: 207, startPoint y: 202, endPoint x: 390, endPoint y: 173, distance: 185.1
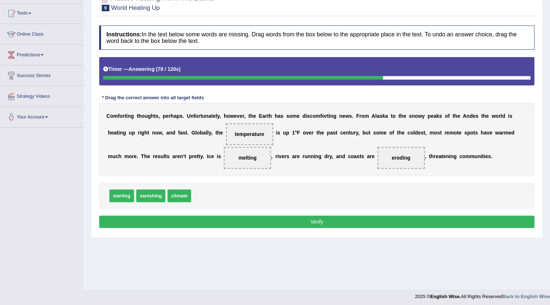
scroll to position [76, 0]
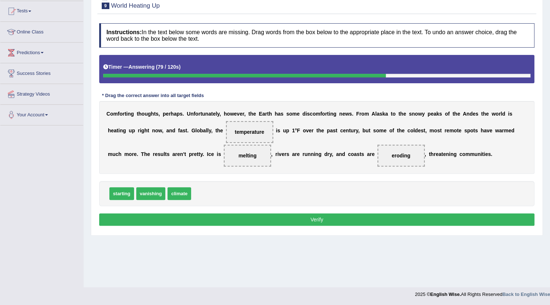
click at [136, 214] on button "Verify" at bounding box center [316, 219] width 435 height 12
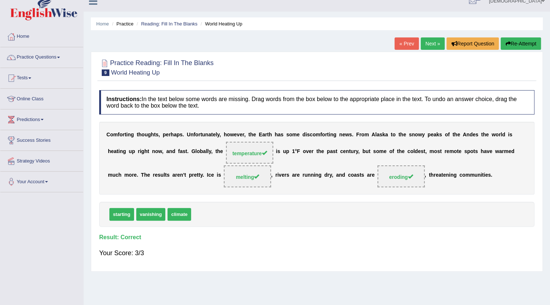
scroll to position [0, 0]
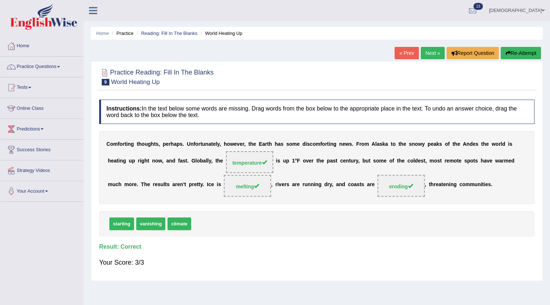
click at [430, 53] on link "Next »" at bounding box center [433, 53] width 24 height 12
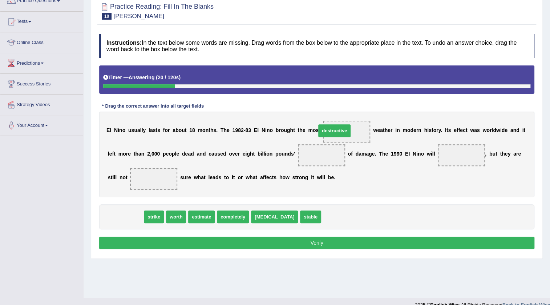
drag, startPoint x: 128, startPoint y: 217, endPoint x: 336, endPoint y: 131, distance: 225.8
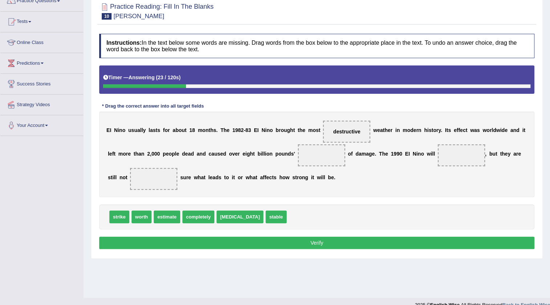
click at [246, 176] on b "w" at bounding box center [248, 177] width 4 height 6
drag, startPoint x: 137, startPoint y: 219, endPoint x: 314, endPoint y: 162, distance: 185.6
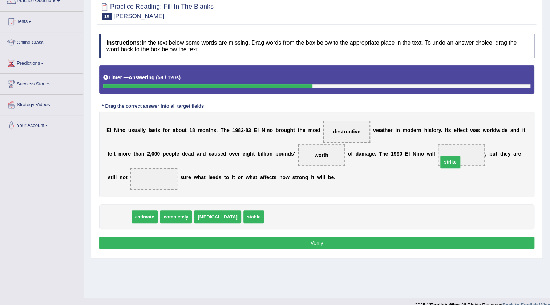
drag, startPoint x: 119, startPoint y: 219, endPoint x: 451, endPoint y: 164, distance: 336.0
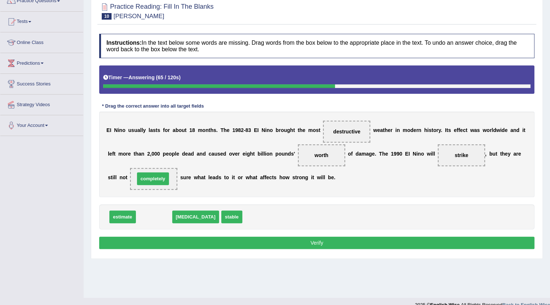
drag, startPoint x: 154, startPoint y: 216, endPoint x: 153, endPoint y: 178, distance: 38.5
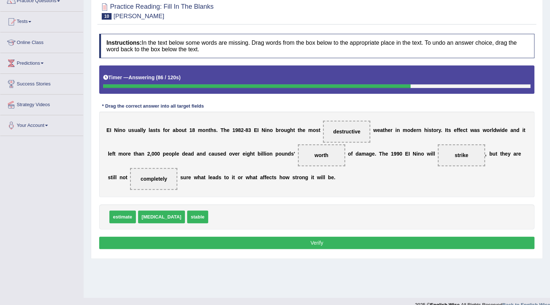
click at [307, 240] on button "Verify" at bounding box center [316, 243] width 435 height 12
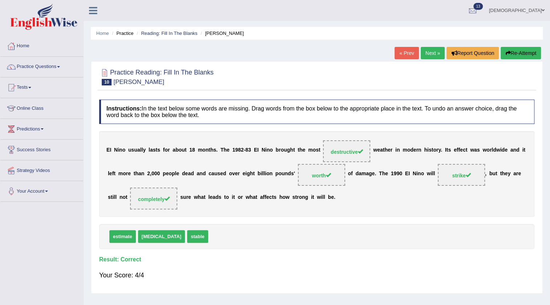
click at [423, 54] on link "Next »" at bounding box center [433, 53] width 24 height 12
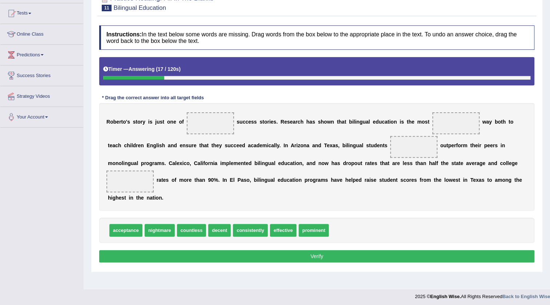
scroll to position [76, 0]
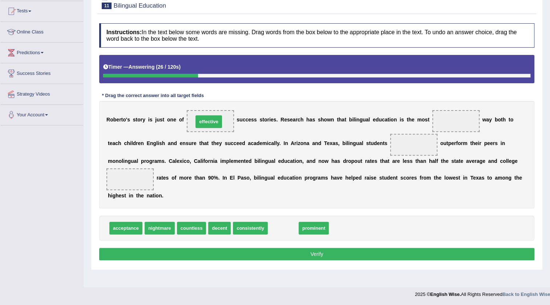
drag, startPoint x: 286, startPoint y: 226, endPoint x: 212, endPoint y: 120, distance: 129.9
click at [354, 132] on div "R o b e r t o ' s s t o r y i s j u s t o n e o f effective s u c c e s s s t o…" at bounding box center [316, 154] width 435 height 107
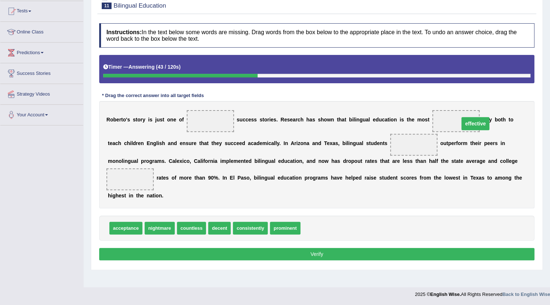
drag, startPoint x: 206, startPoint y: 122, endPoint x: 470, endPoint y: 124, distance: 264.2
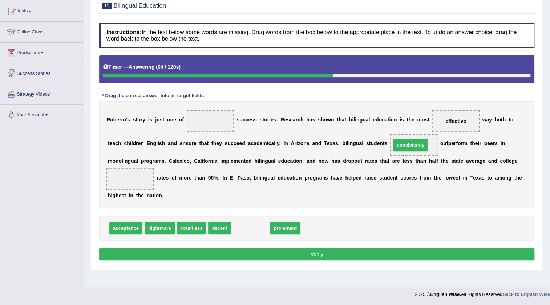
drag, startPoint x: 243, startPoint y: 228, endPoint x: 403, endPoint y: 145, distance: 180.4
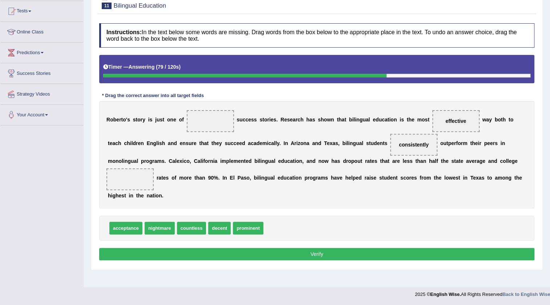
click at [174, 188] on div "R o b e r t o ' s s t o r y i s j u s t o n e o f s u c c e s s s t o r i e s .…" at bounding box center [316, 154] width 435 height 107
drag, startPoint x: 195, startPoint y: 229, endPoint x: 140, endPoint y: 181, distance: 73.4
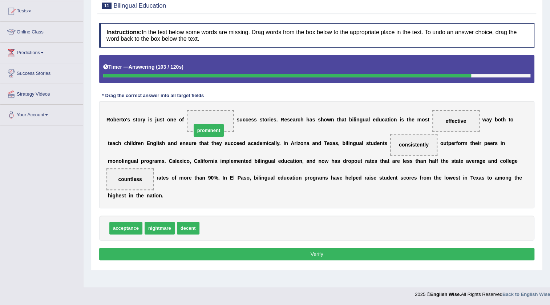
drag, startPoint x: 220, startPoint y: 230, endPoint x: 217, endPoint y: 126, distance: 103.3
click at [220, 258] on button "Verify" at bounding box center [316, 254] width 435 height 12
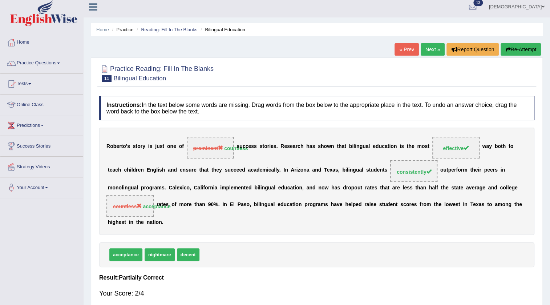
scroll to position [0, 0]
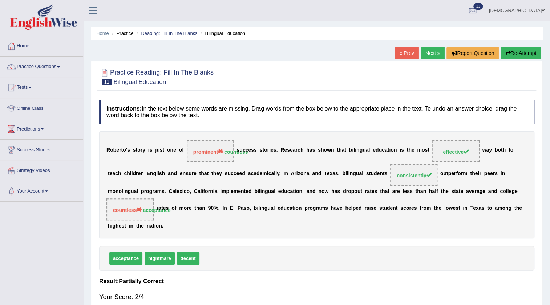
click at [429, 56] on link "Next »" at bounding box center [433, 53] width 24 height 12
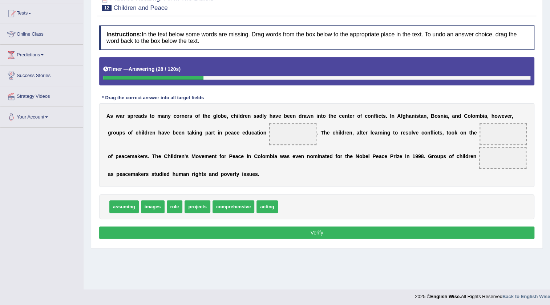
scroll to position [76, 0]
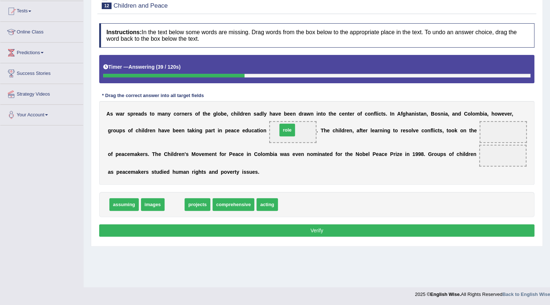
drag, startPoint x: 178, startPoint y: 205, endPoint x: 291, endPoint y: 129, distance: 136.7
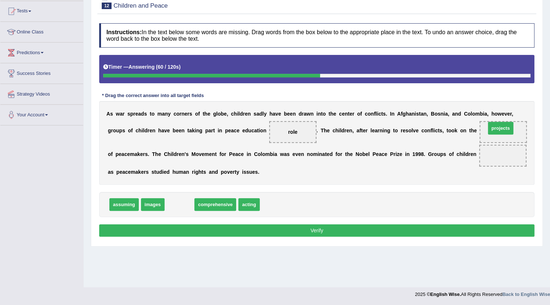
drag, startPoint x: 185, startPoint y: 204, endPoint x: 507, endPoint y: 128, distance: 331.0
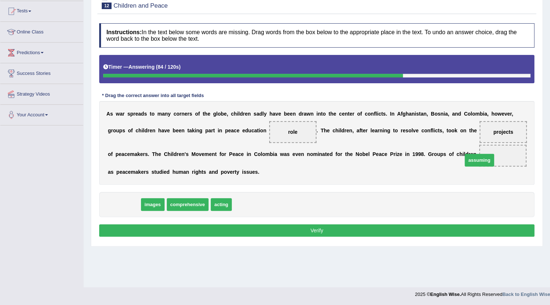
drag, startPoint x: 121, startPoint y: 203, endPoint x: 498, endPoint y: 157, distance: 379.3
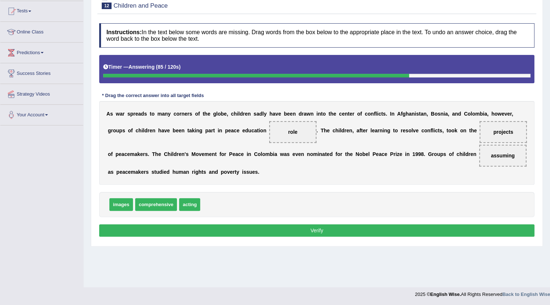
click at [193, 228] on button "Verify" at bounding box center [316, 230] width 435 height 12
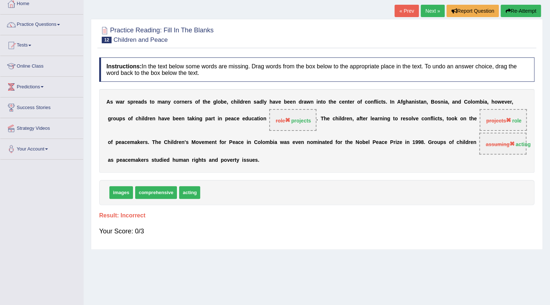
scroll to position [0, 0]
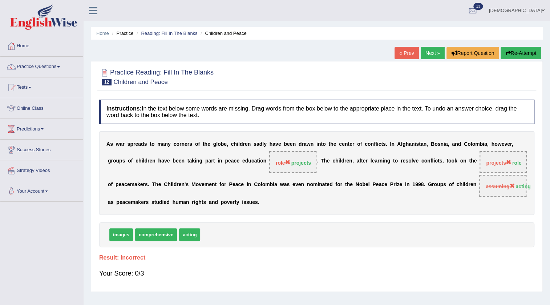
click at [535, 11] on link "farishta" at bounding box center [517, 9] width 66 height 19
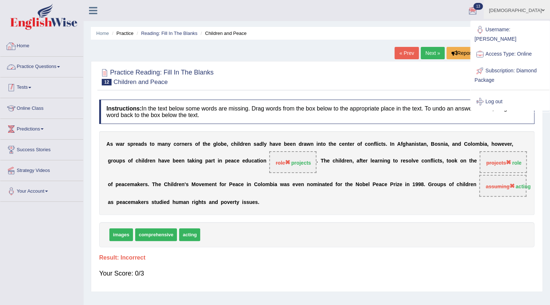
click at [23, 83] on link "Tests" at bounding box center [41, 86] width 83 height 18
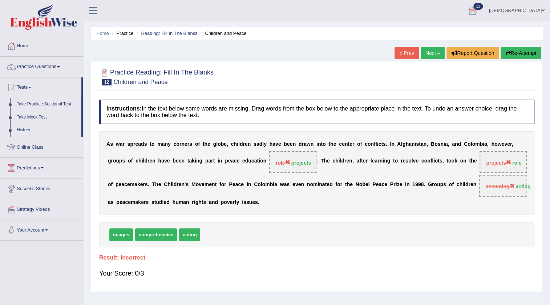
click at [23, 125] on link "History" at bounding box center [47, 130] width 68 height 13
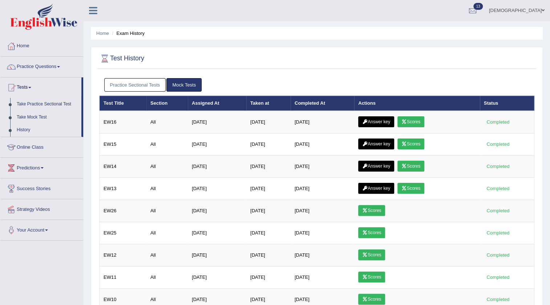
click at [533, 9] on link "[DEMOGRAPHIC_DATA]" at bounding box center [517, 9] width 66 height 19
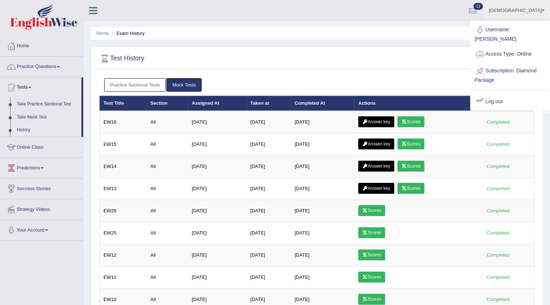
click at [492, 93] on link "Log out" at bounding box center [510, 101] width 78 height 17
